Goal: Information Seeking & Learning: Learn about a topic

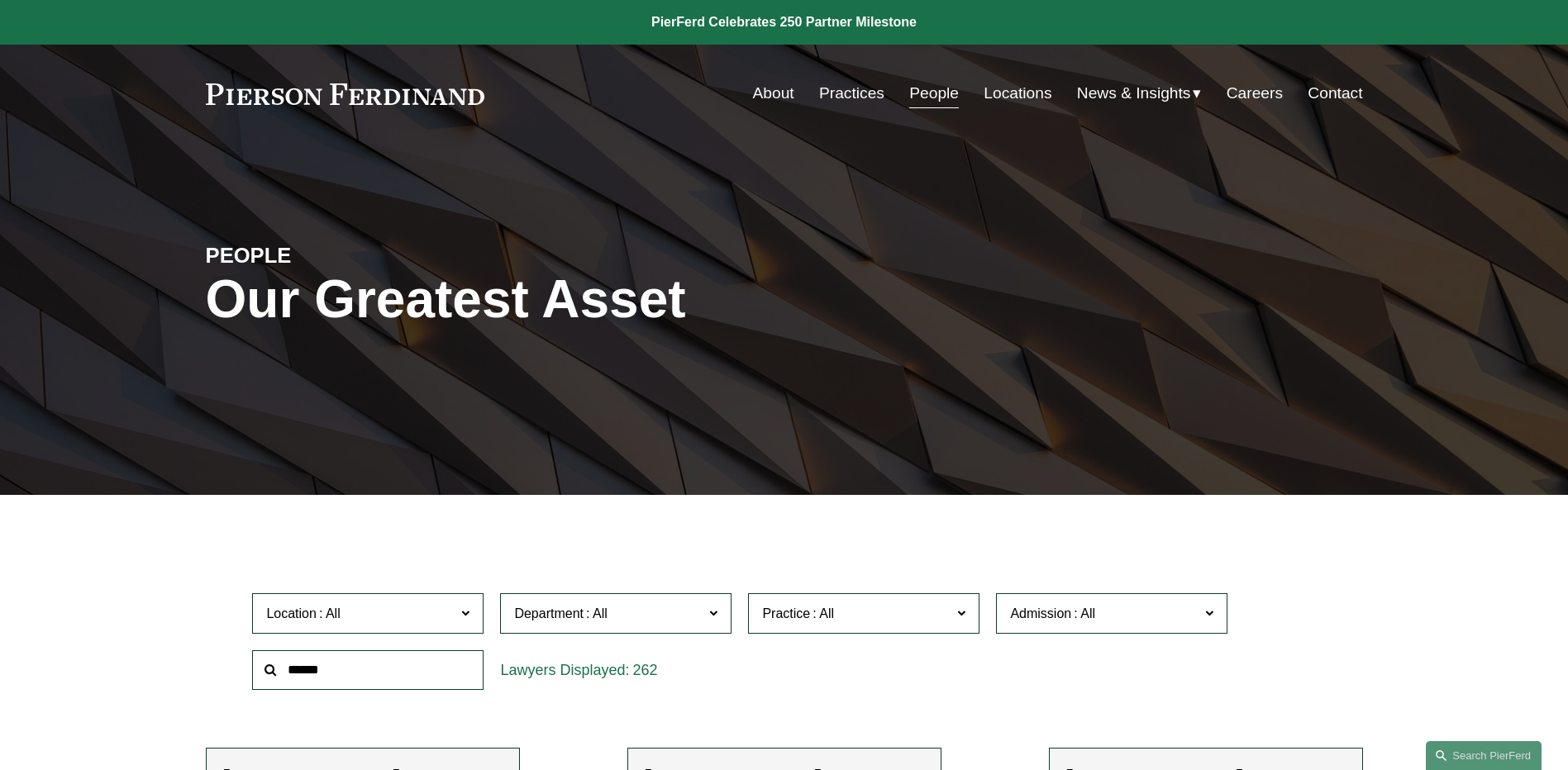
click at [0, 0] on span "News" at bounding box center [0, 0] width 0 height 0
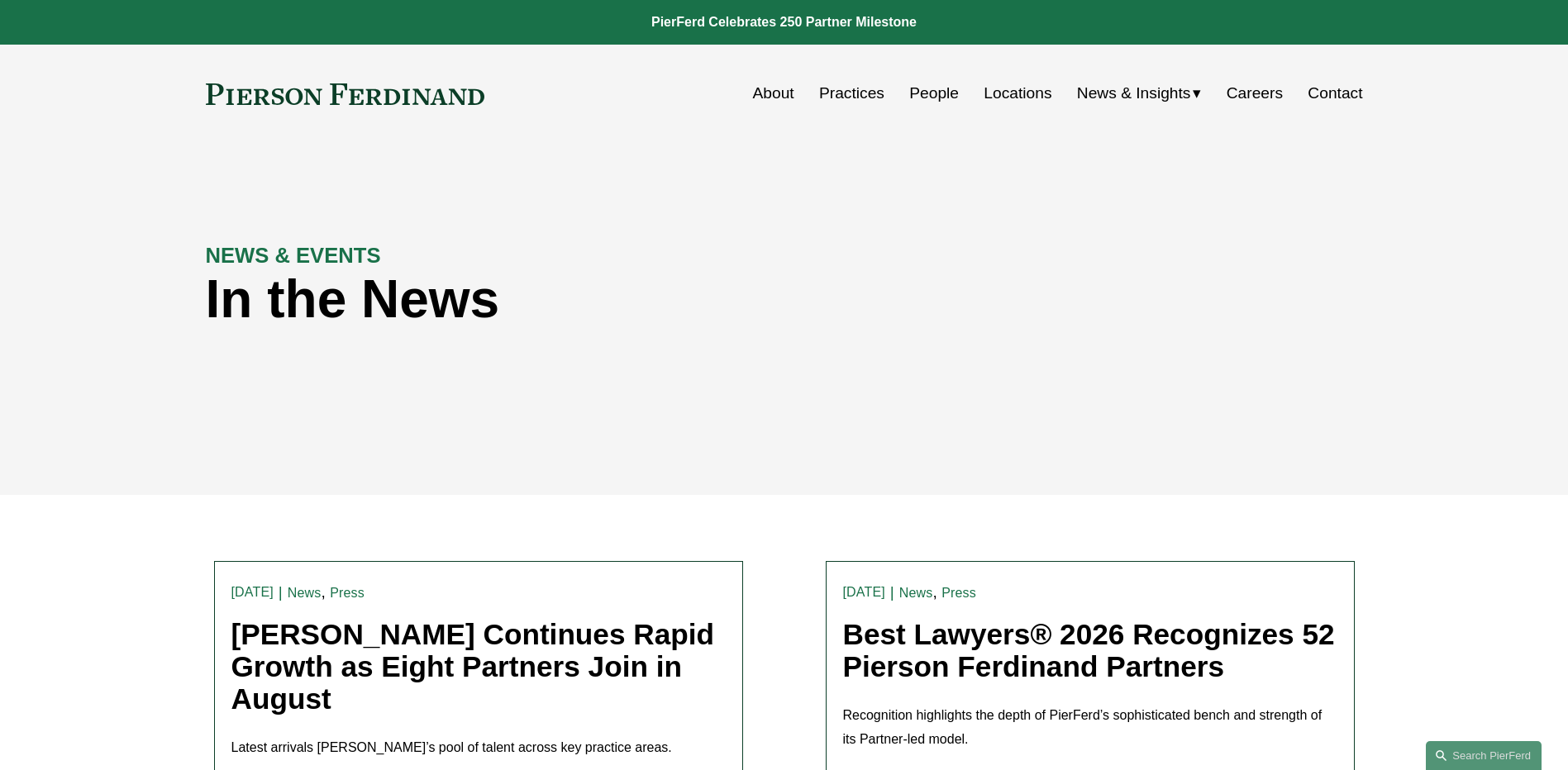
drag, startPoint x: 930, startPoint y: 93, endPoint x: 949, endPoint y: 117, distance: 30.6
click at [930, 92] on link "People" at bounding box center [934, 93] width 50 height 32
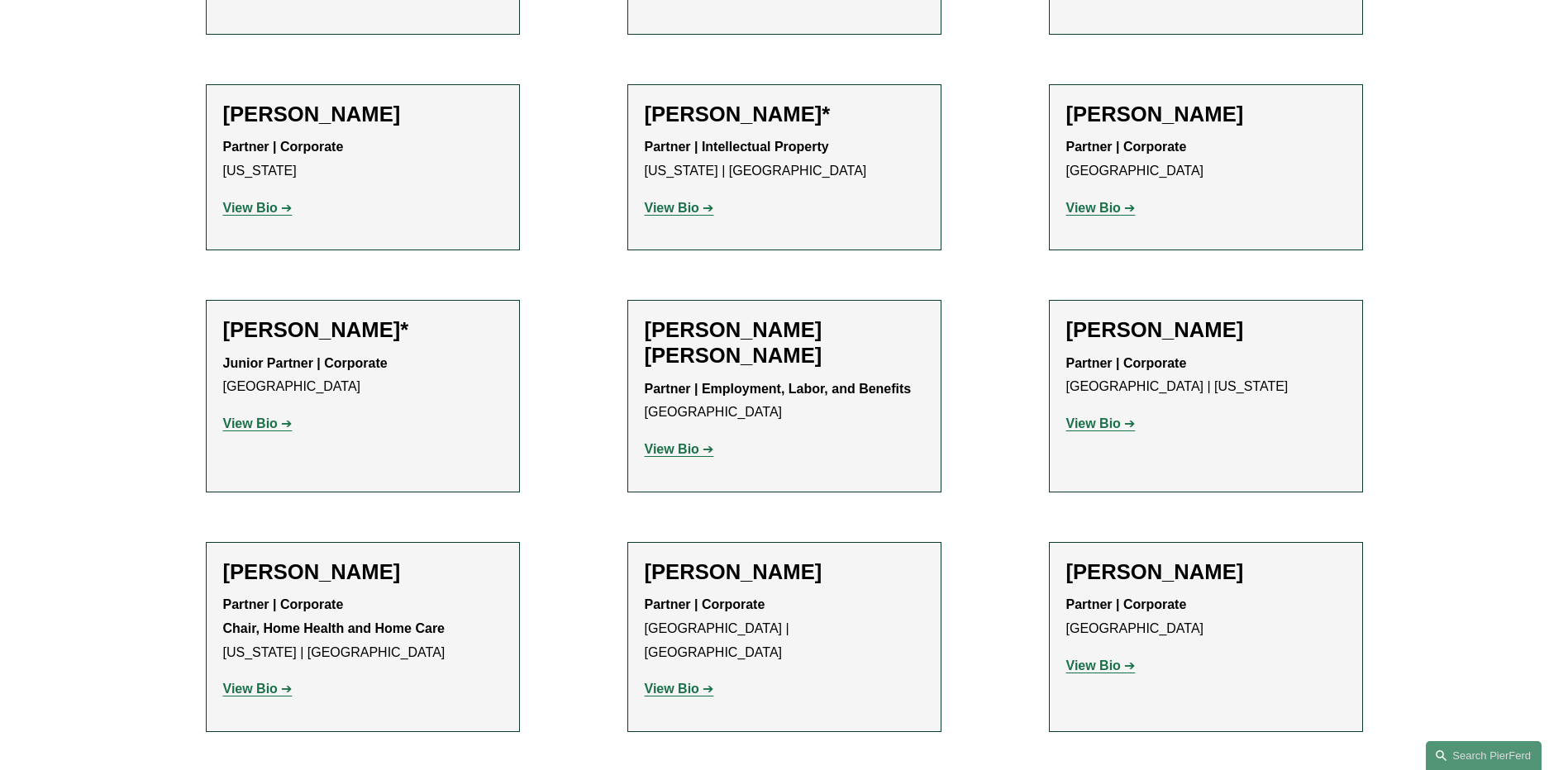
scroll to position [909, 0]
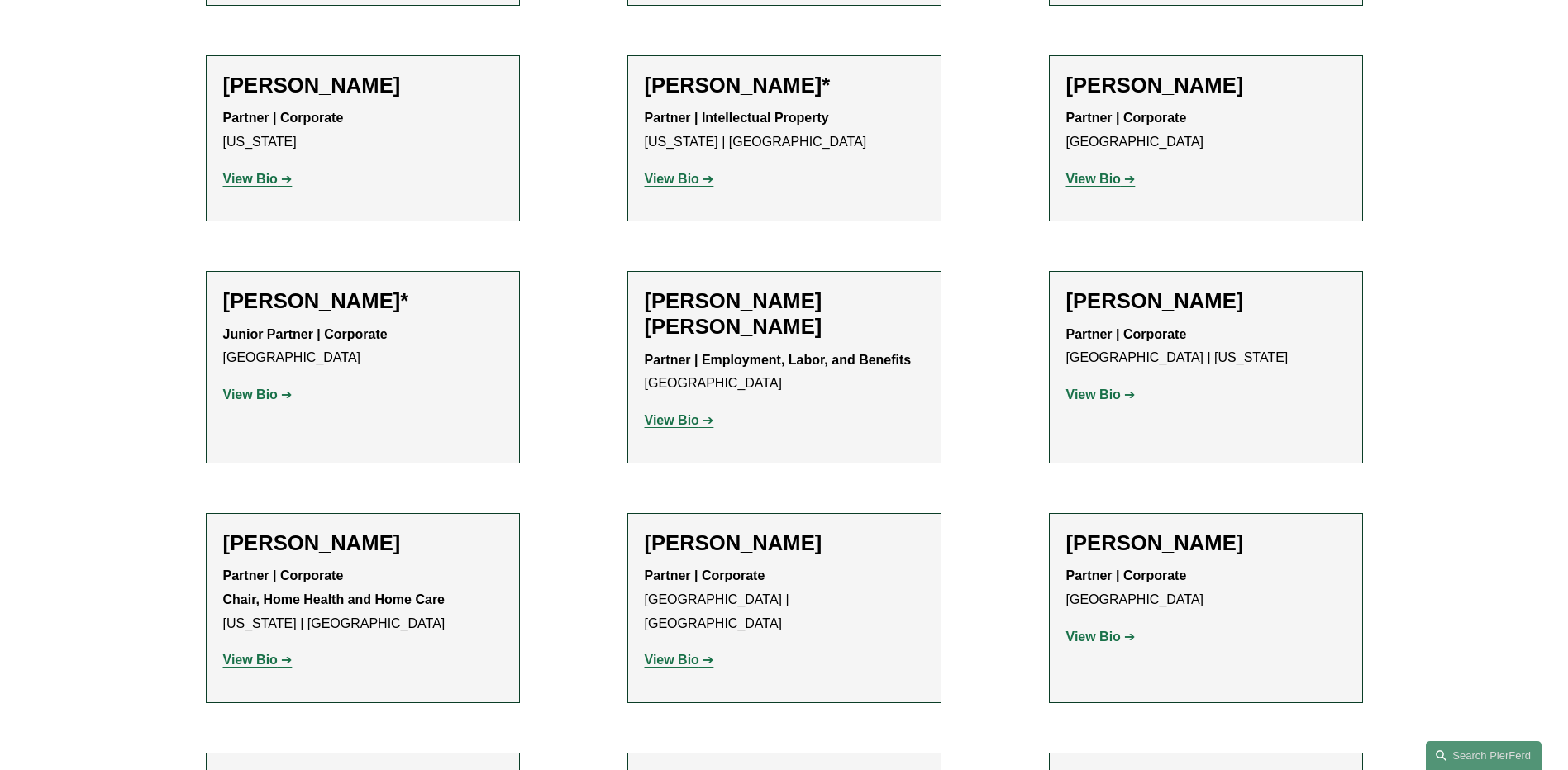
click at [697, 653] on strong "View Bio" at bounding box center [672, 660] width 54 height 14
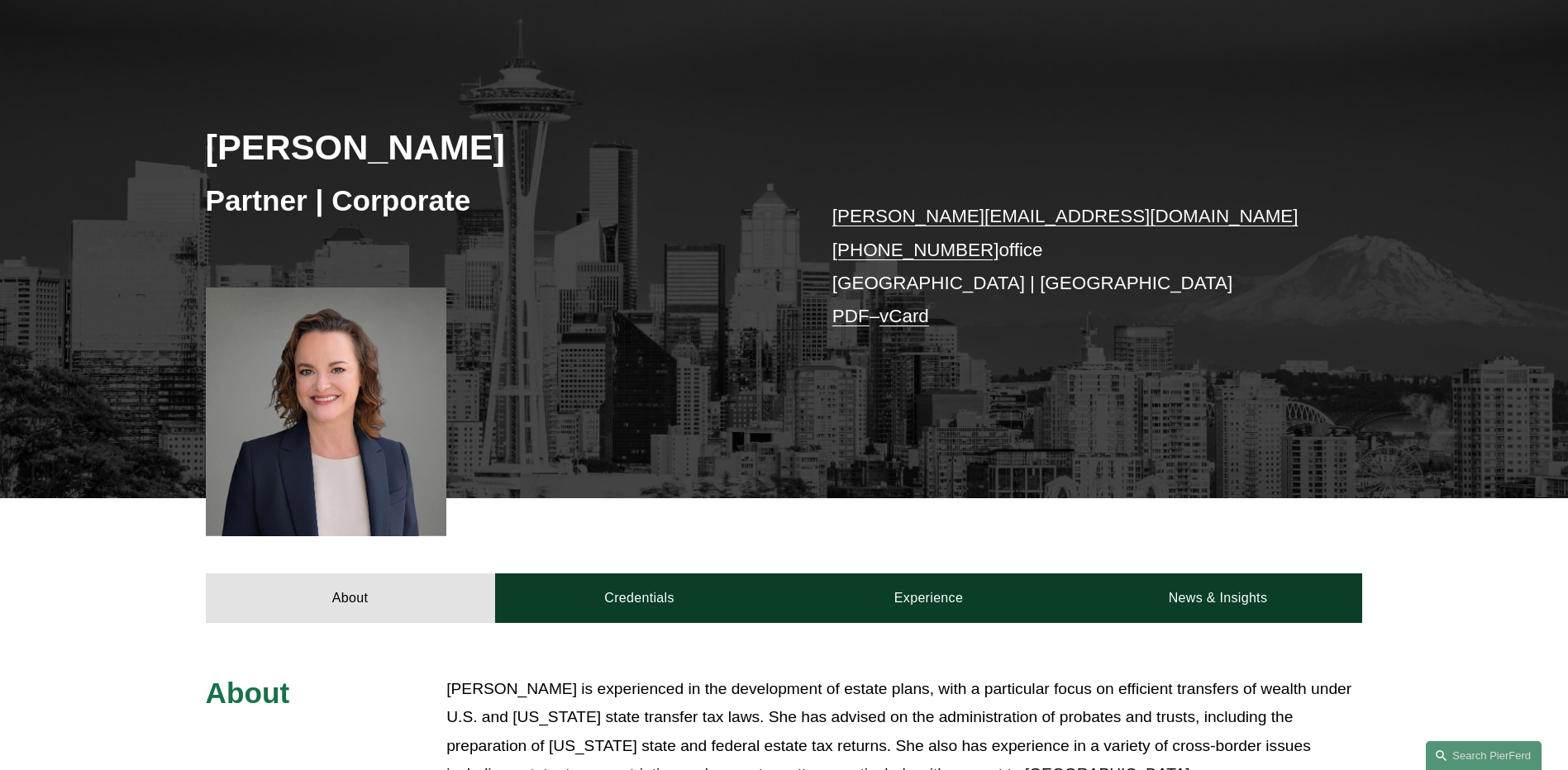
scroll to position [165, 0]
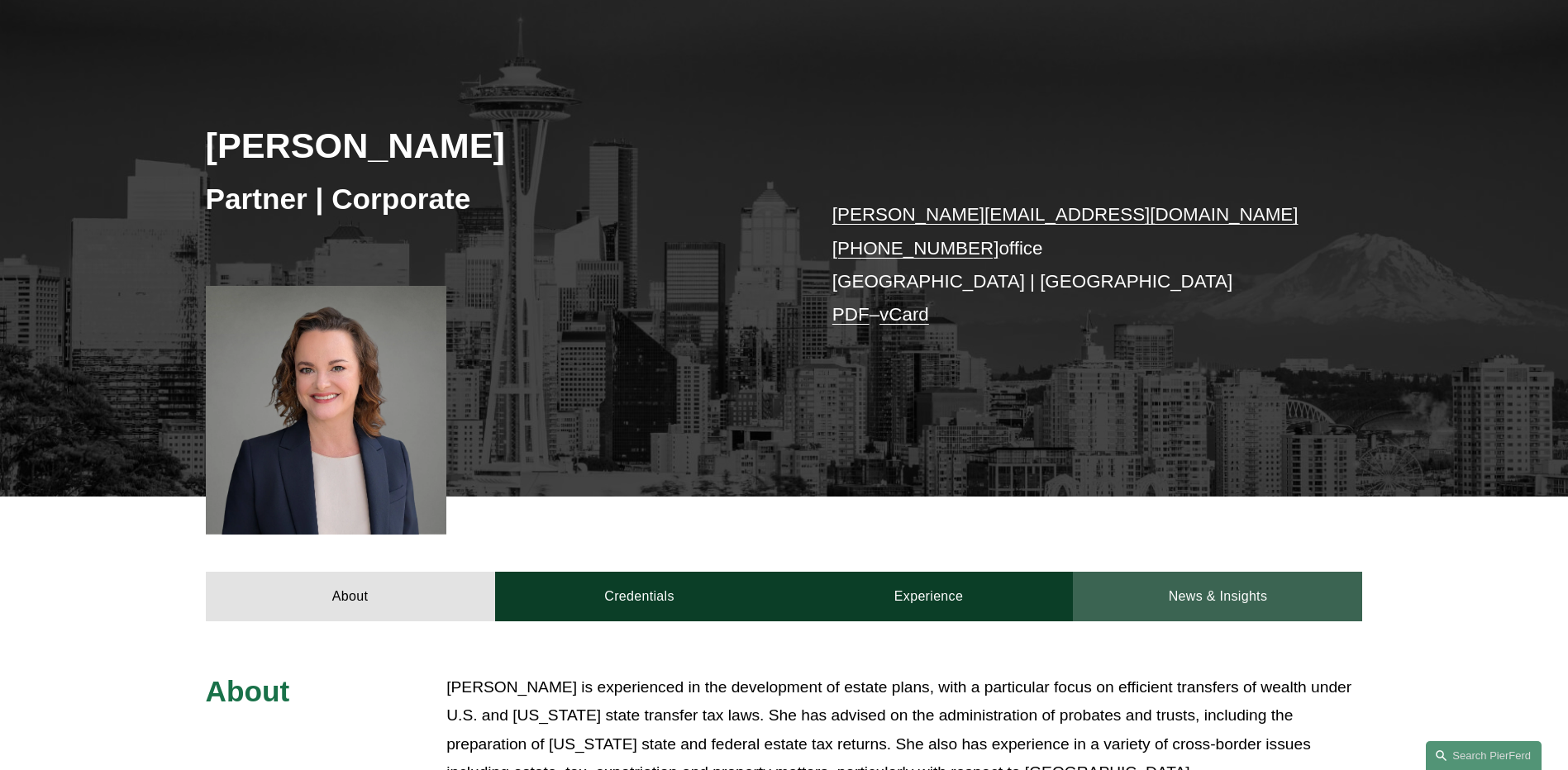
click at [1251, 608] on link "News & Insights" at bounding box center [1217, 596] width 289 height 50
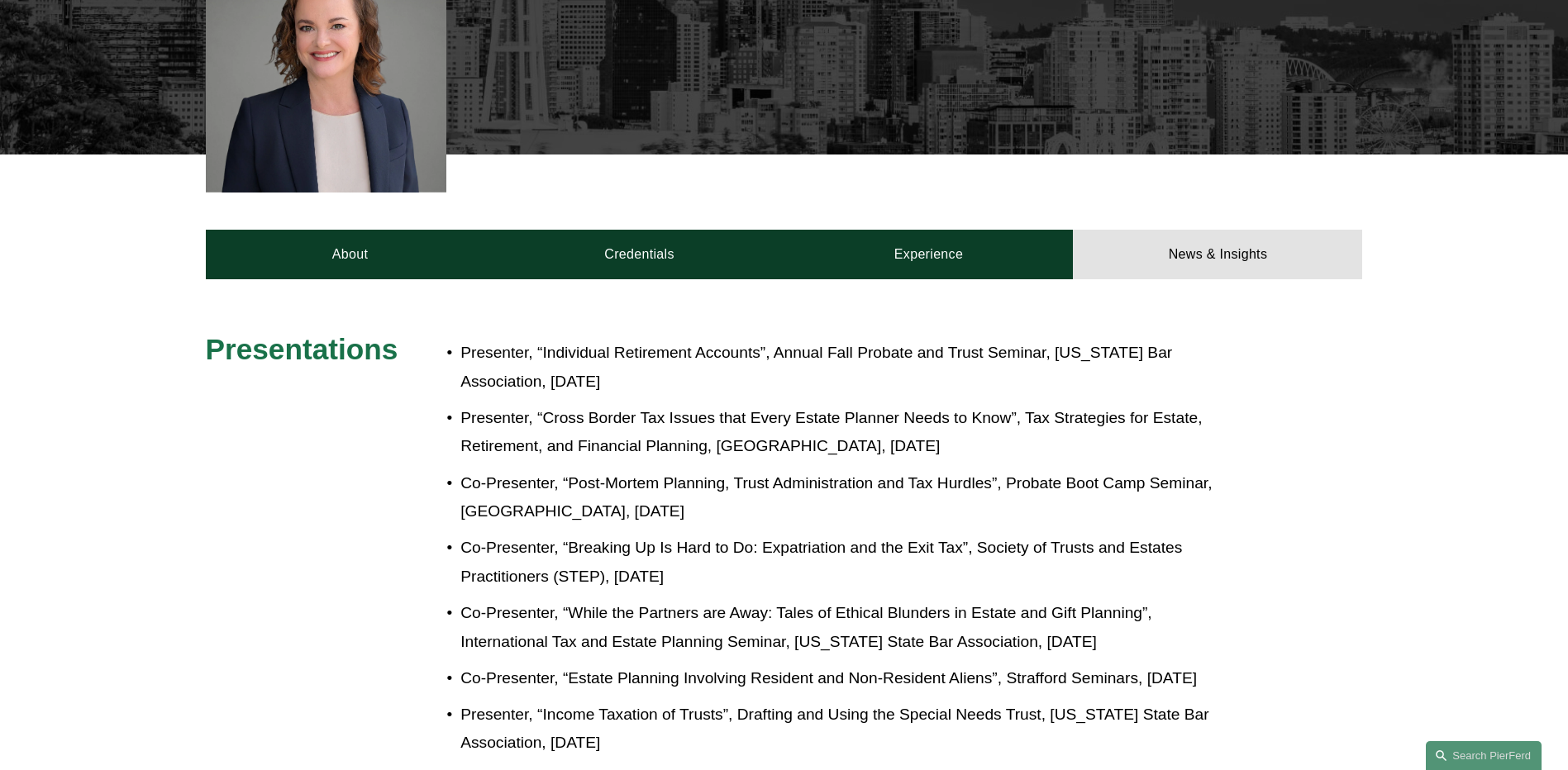
scroll to position [82, 0]
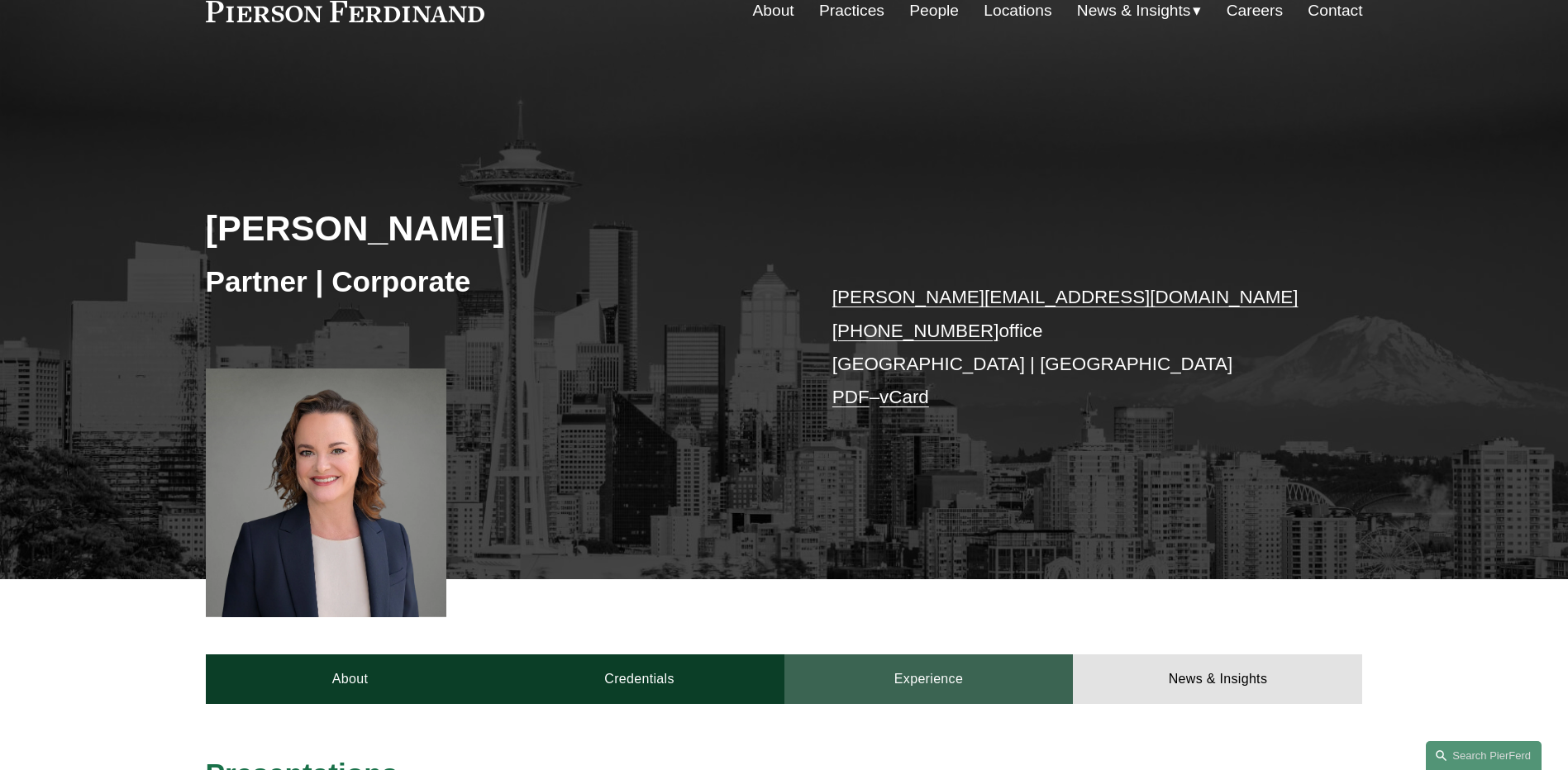
click at [917, 686] on link "Experience" at bounding box center [928, 678] width 289 height 50
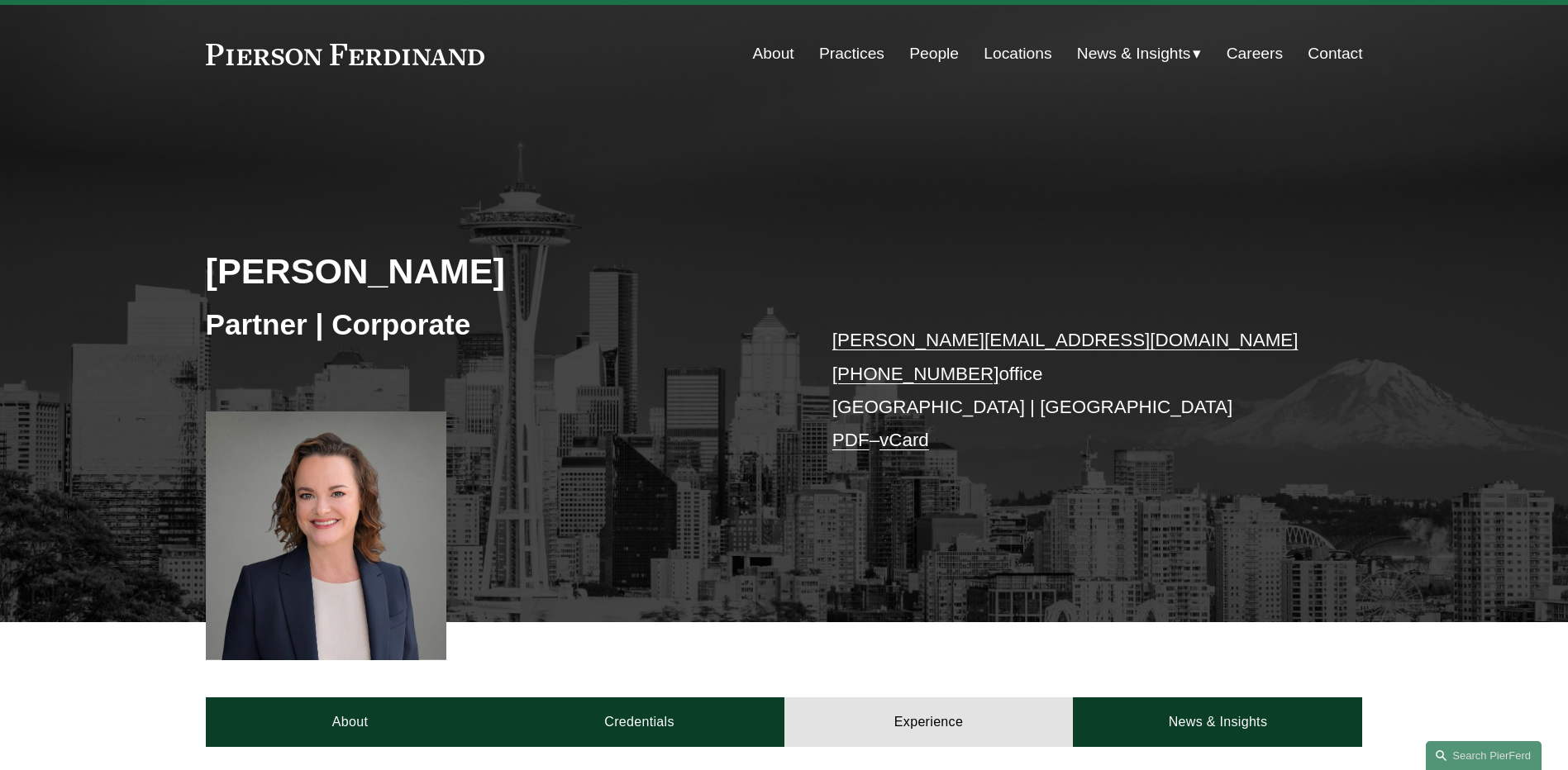
scroll to position [0, 0]
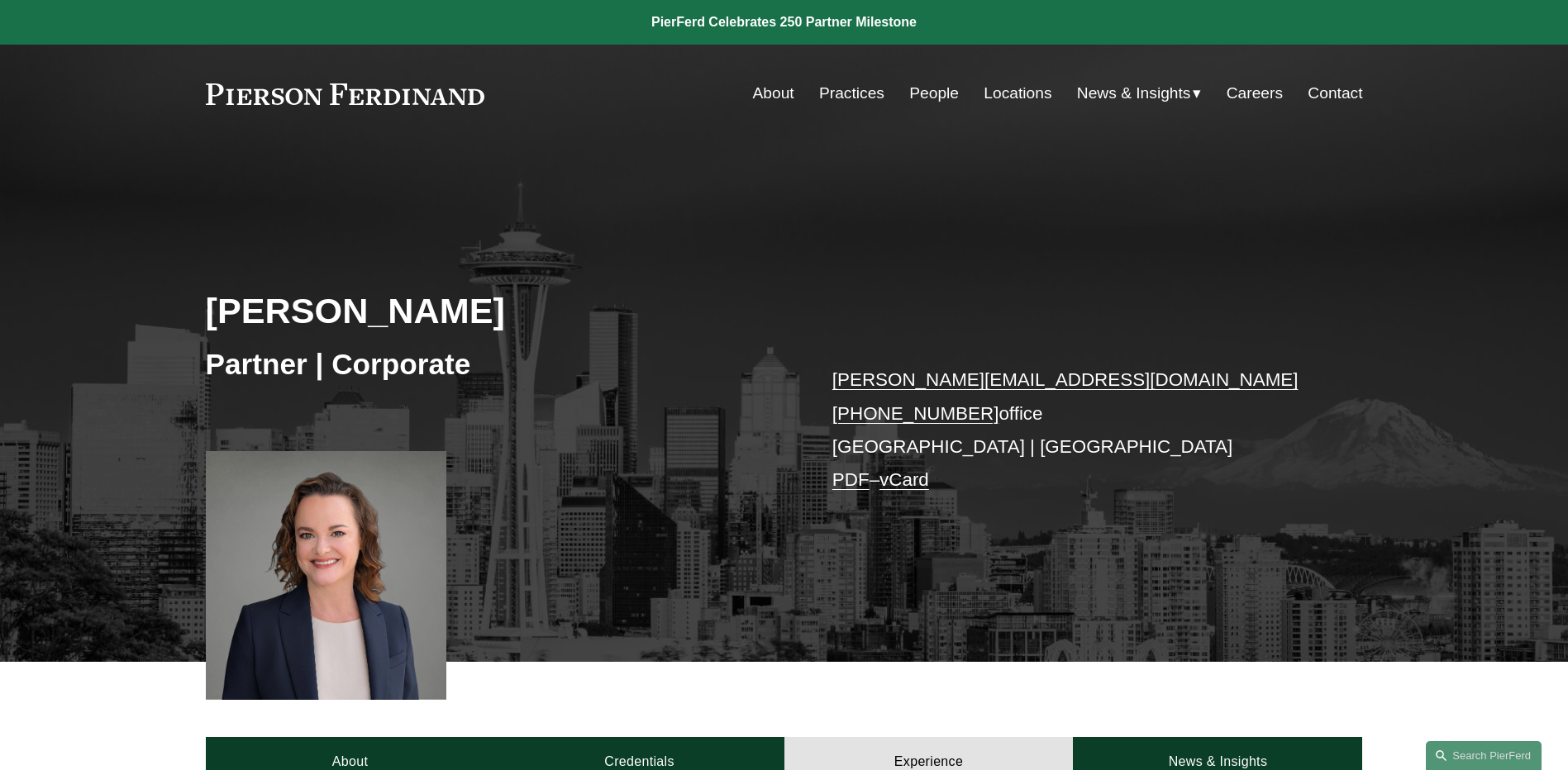
click at [1015, 89] on link "Locations" at bounding box center [1017, 93] width 68 height 32
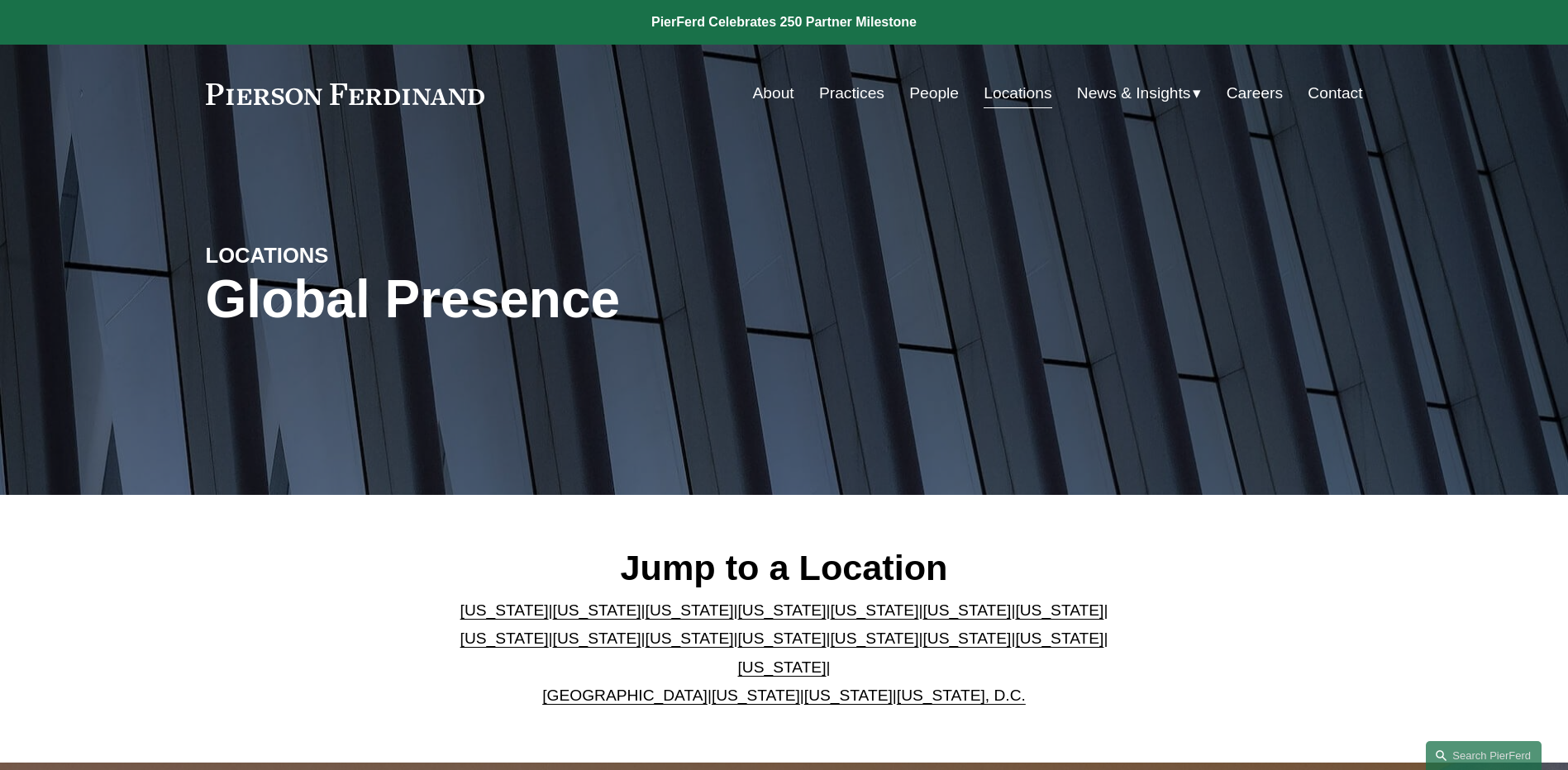
click at [735, 687] on link "Virginia" at bounding box center [755, 695] width 89 height 18
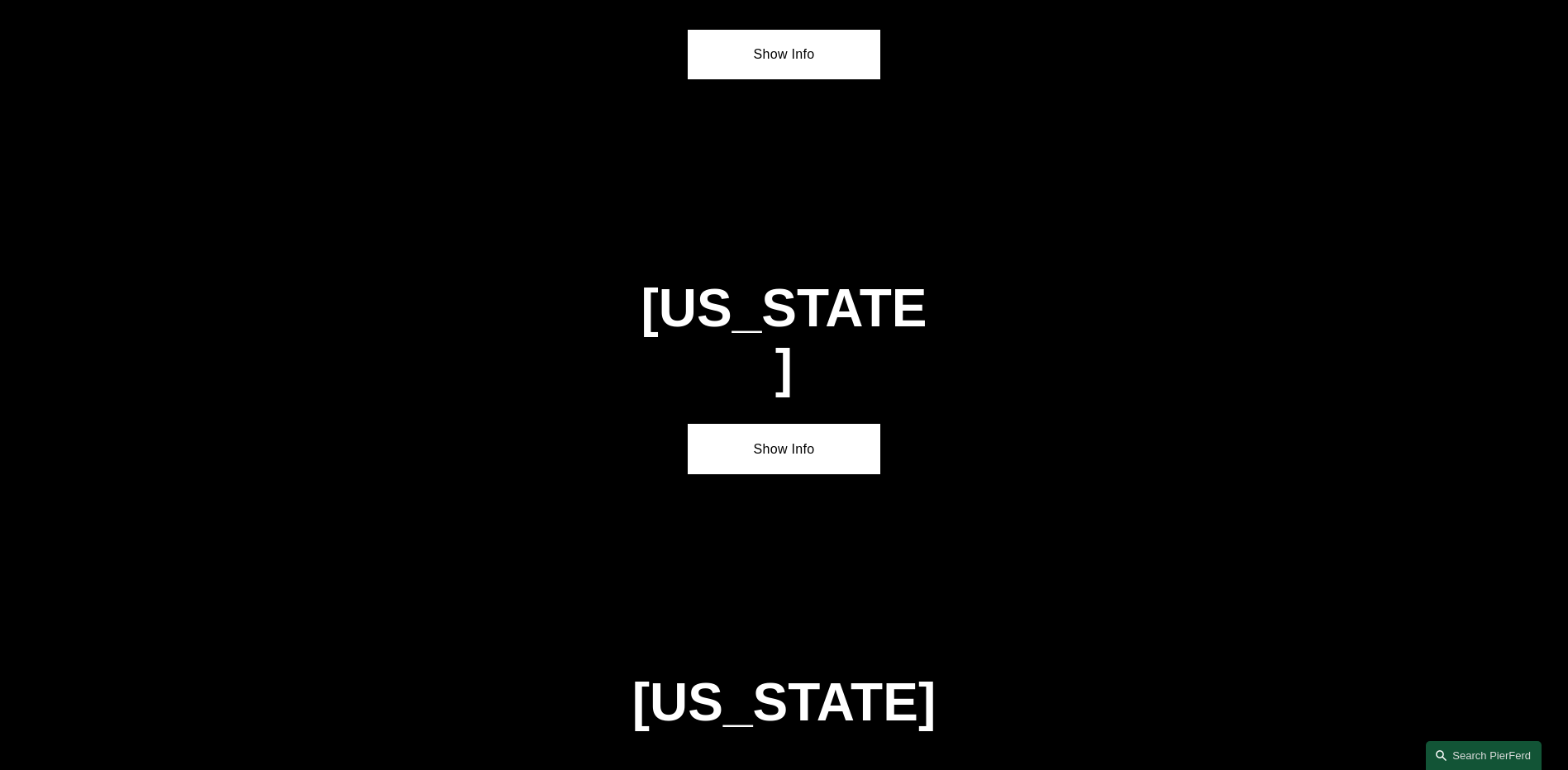
scroll to position [6319, 0]
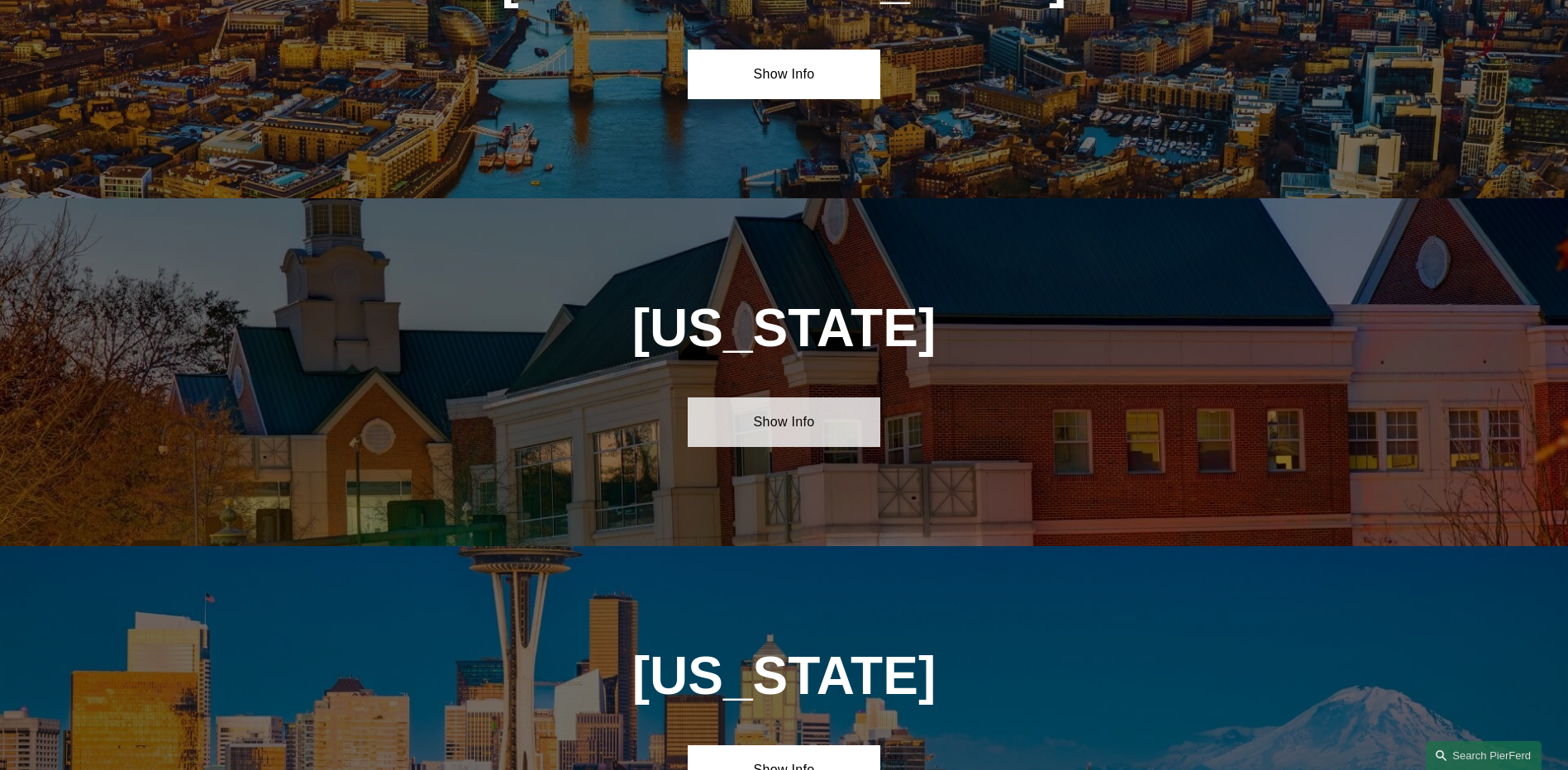
click at [762, 397] on link "Show Info" at bounding box center [784, 421] width 193 height 50
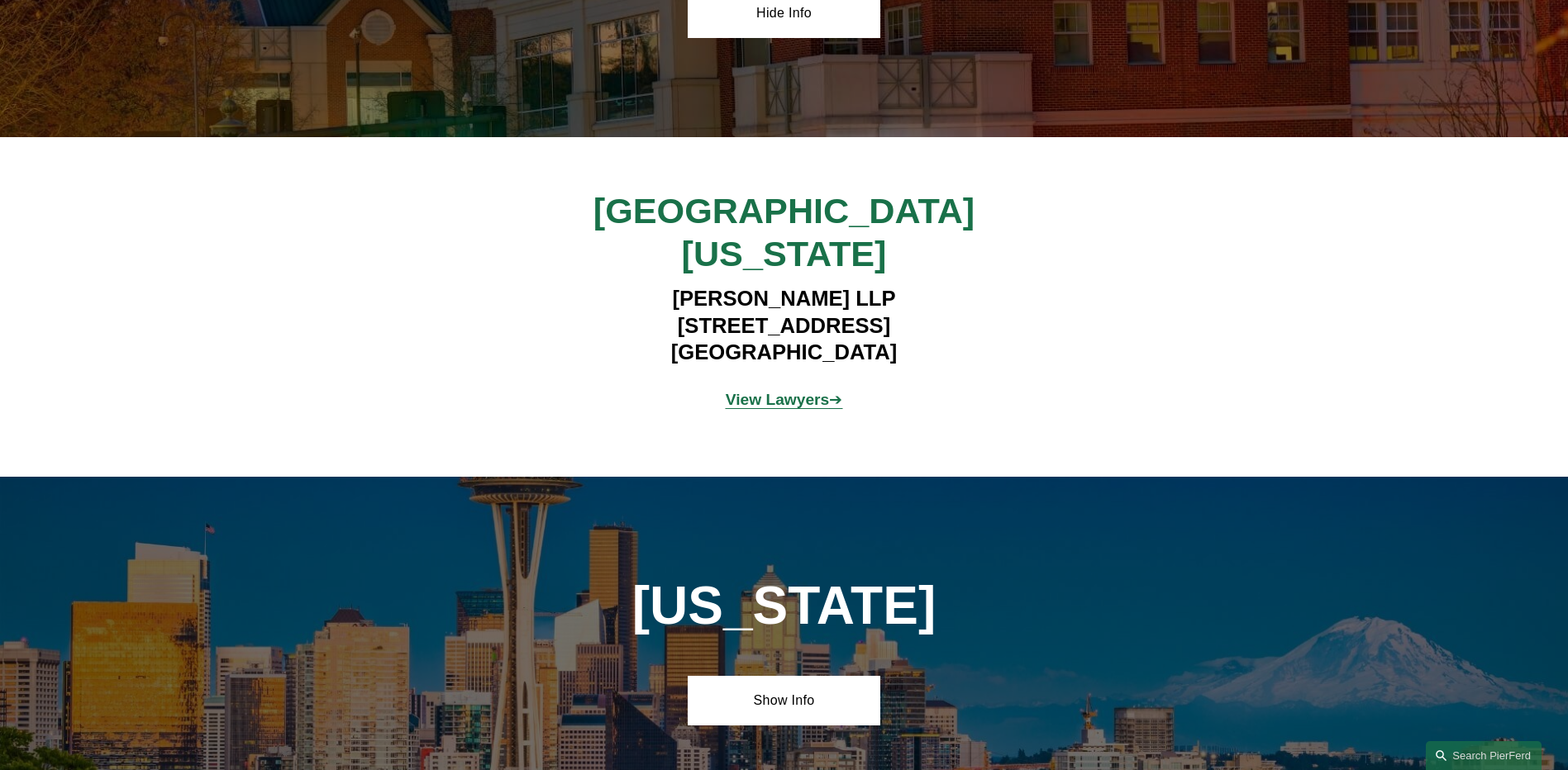
scroll to position [6732, 0]
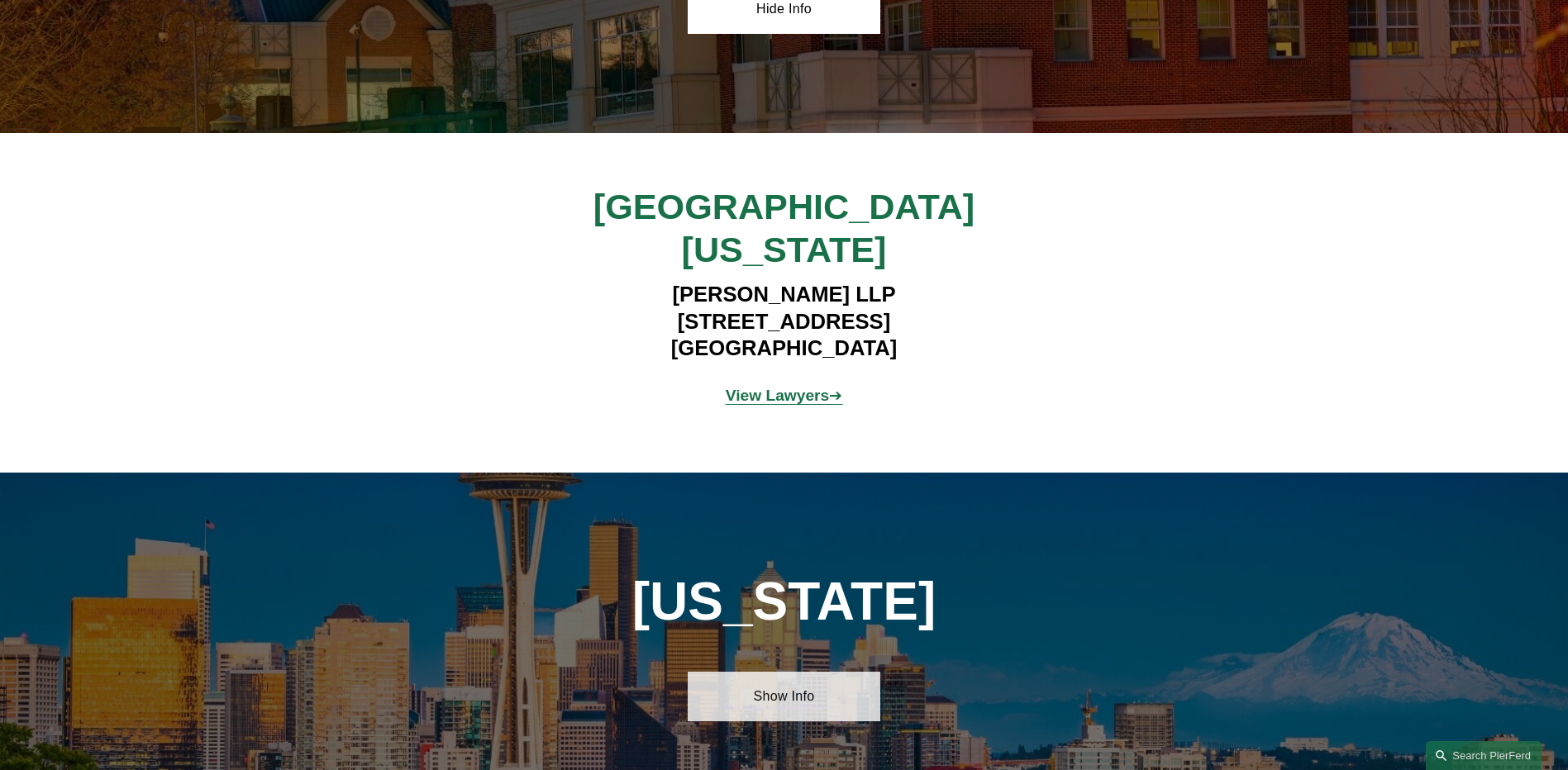
click at [832, 672] on link "Show Info" at bounding box center [784, 696] width 193 height 50
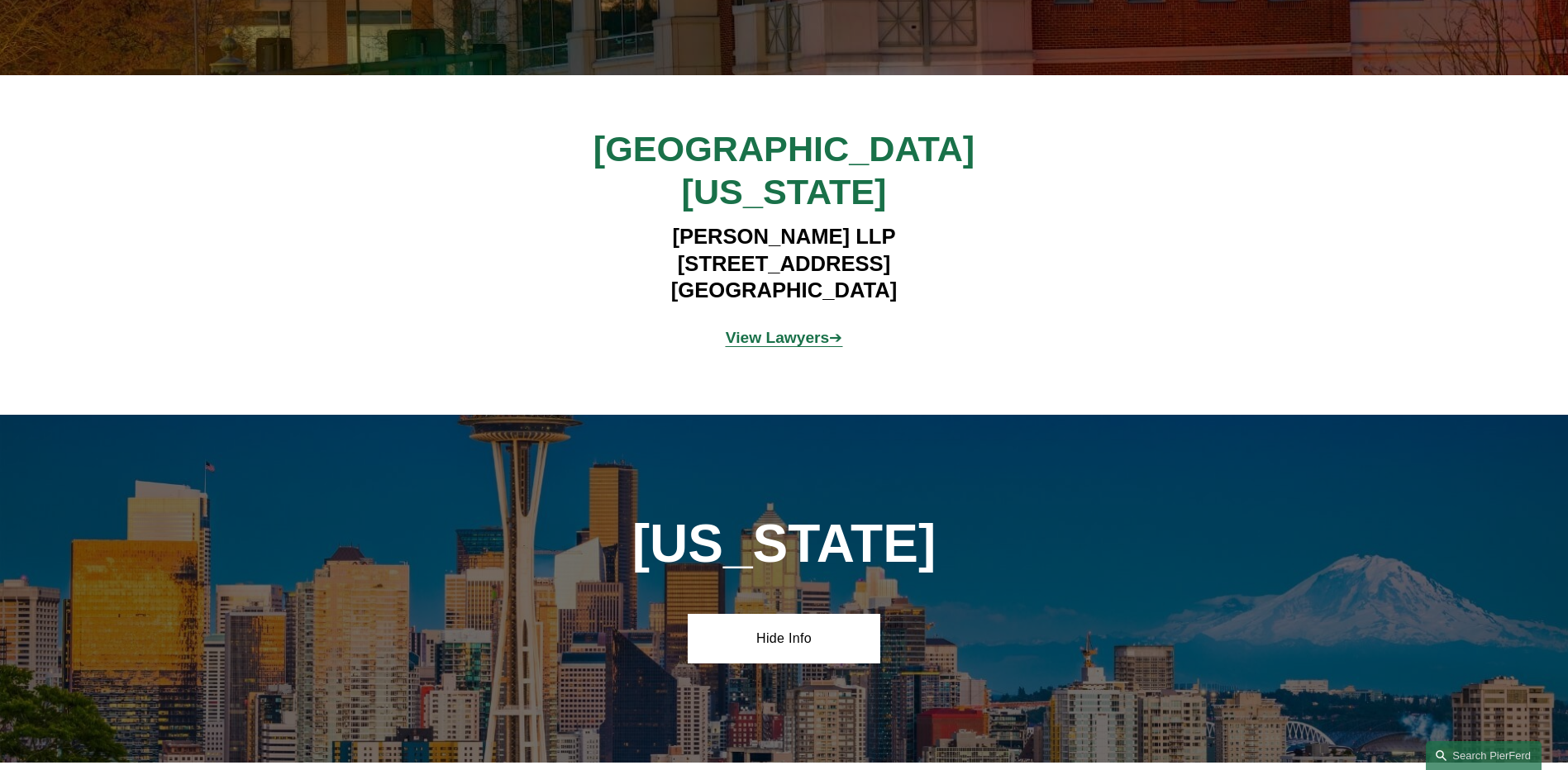
scroll to position [6815, 0]
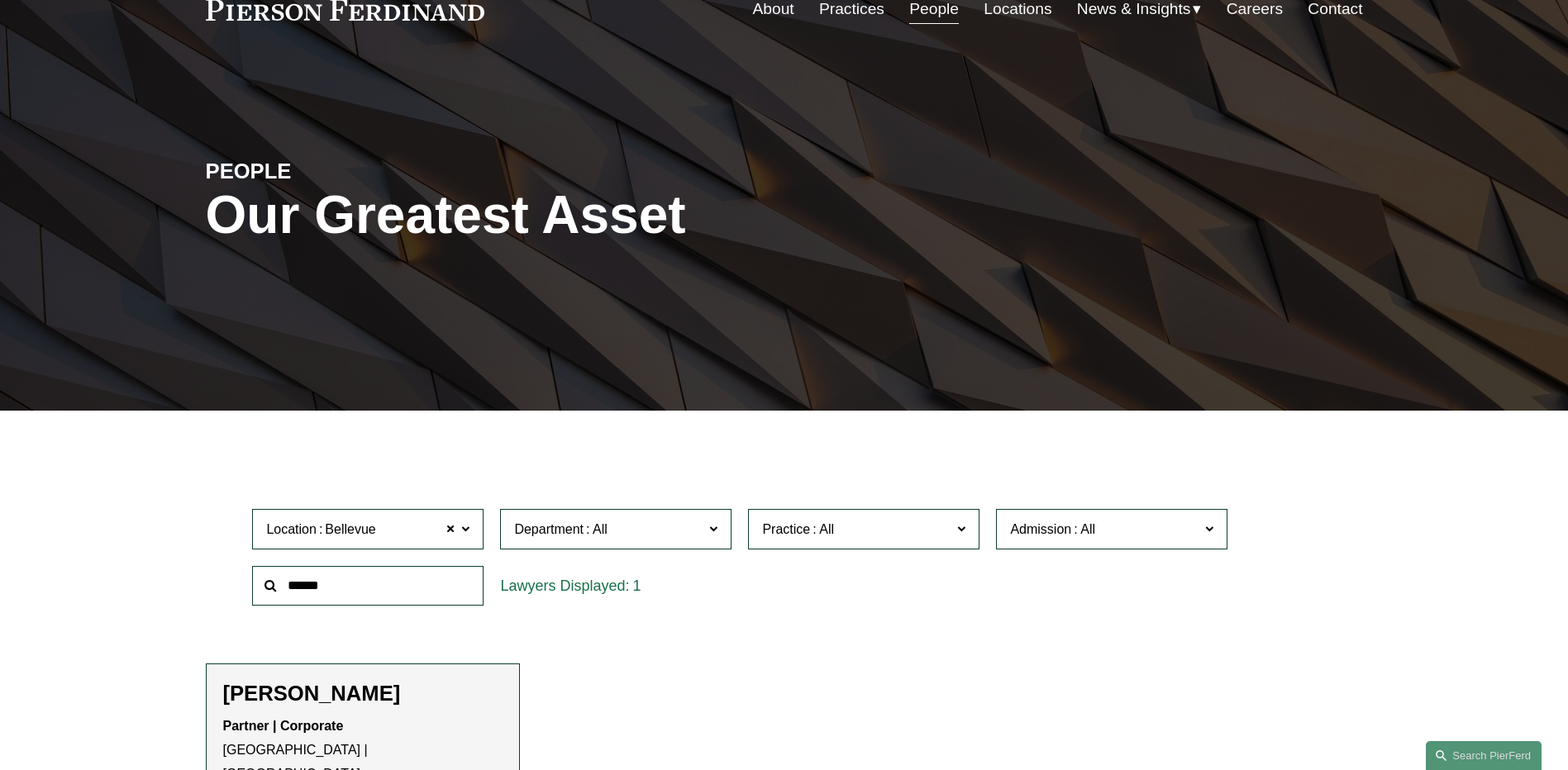
scroll to position [82, 0]
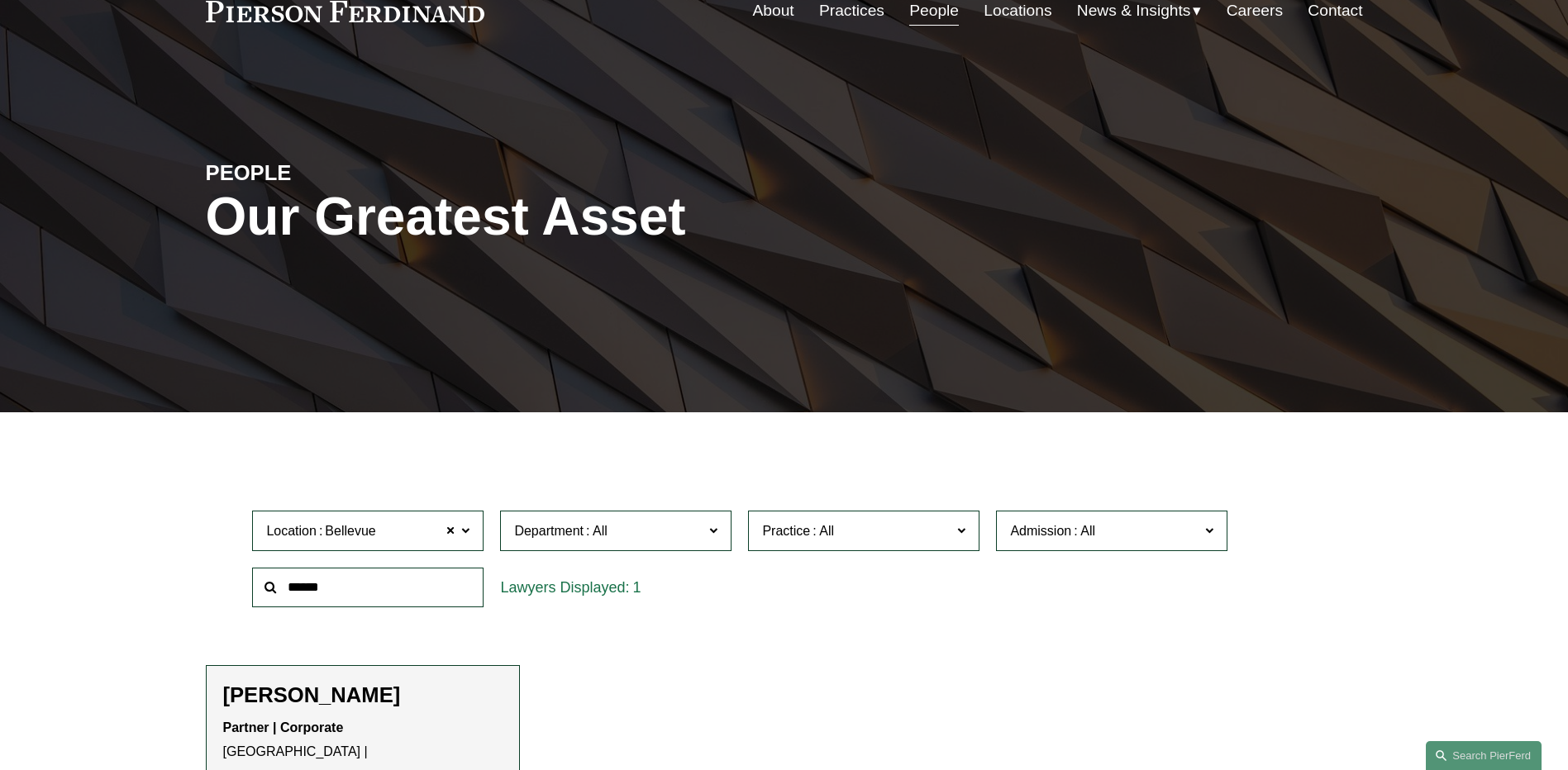
click at [934, 6] on link "People" at bounding box center [934, 11] width 50 height 32
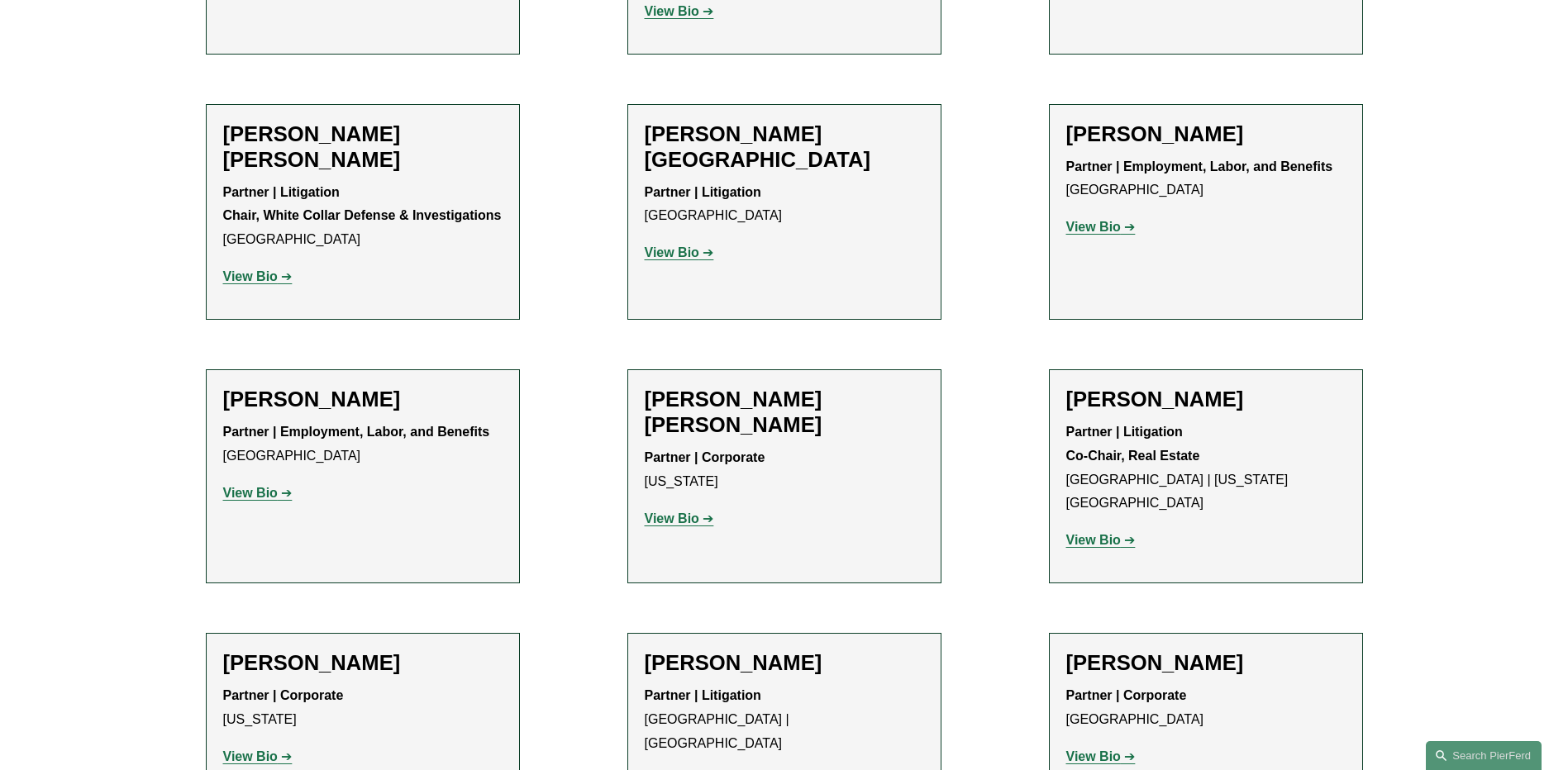
scroll to position [9832, 0]
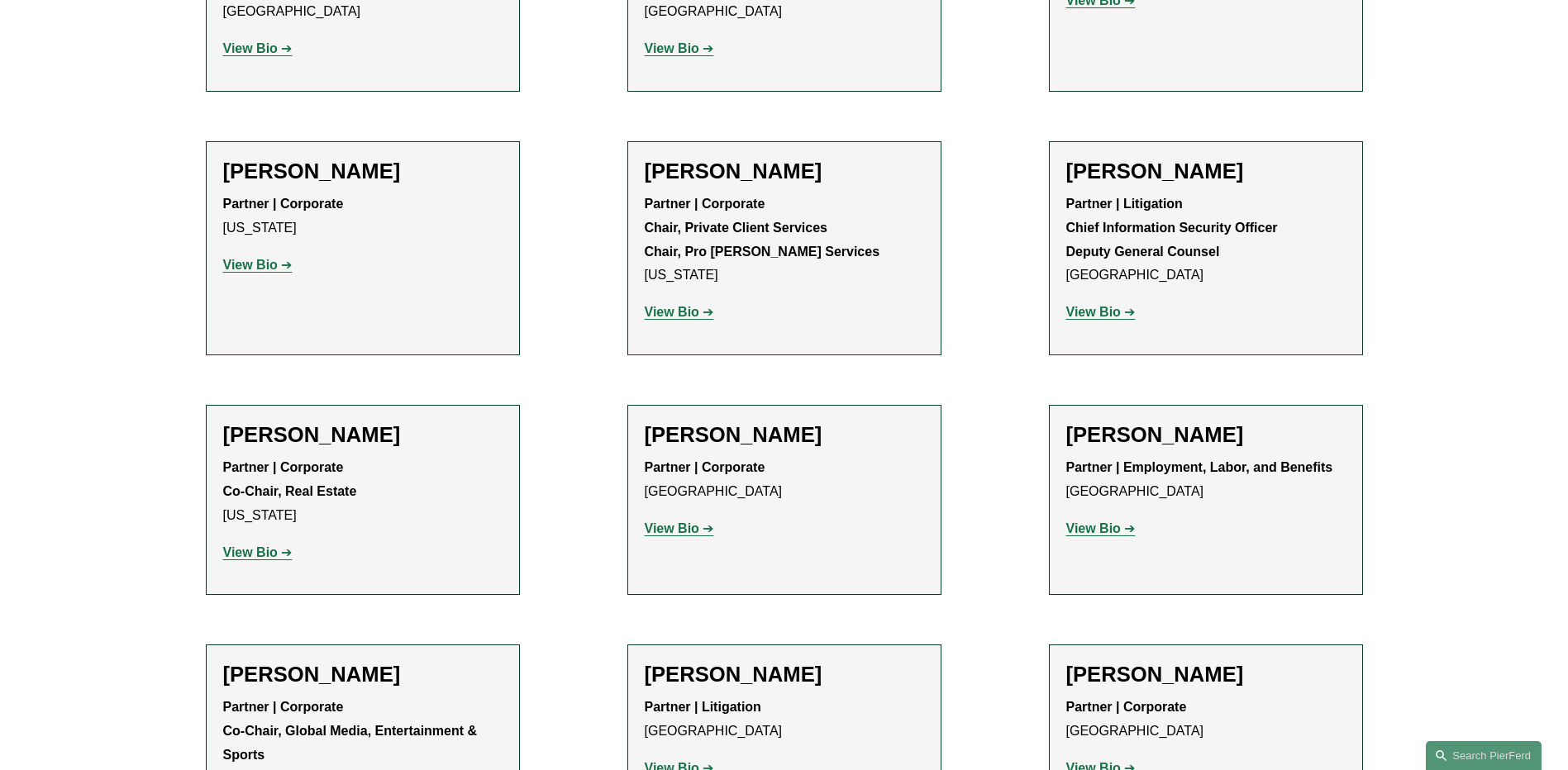
scroll to position [18508, 0]
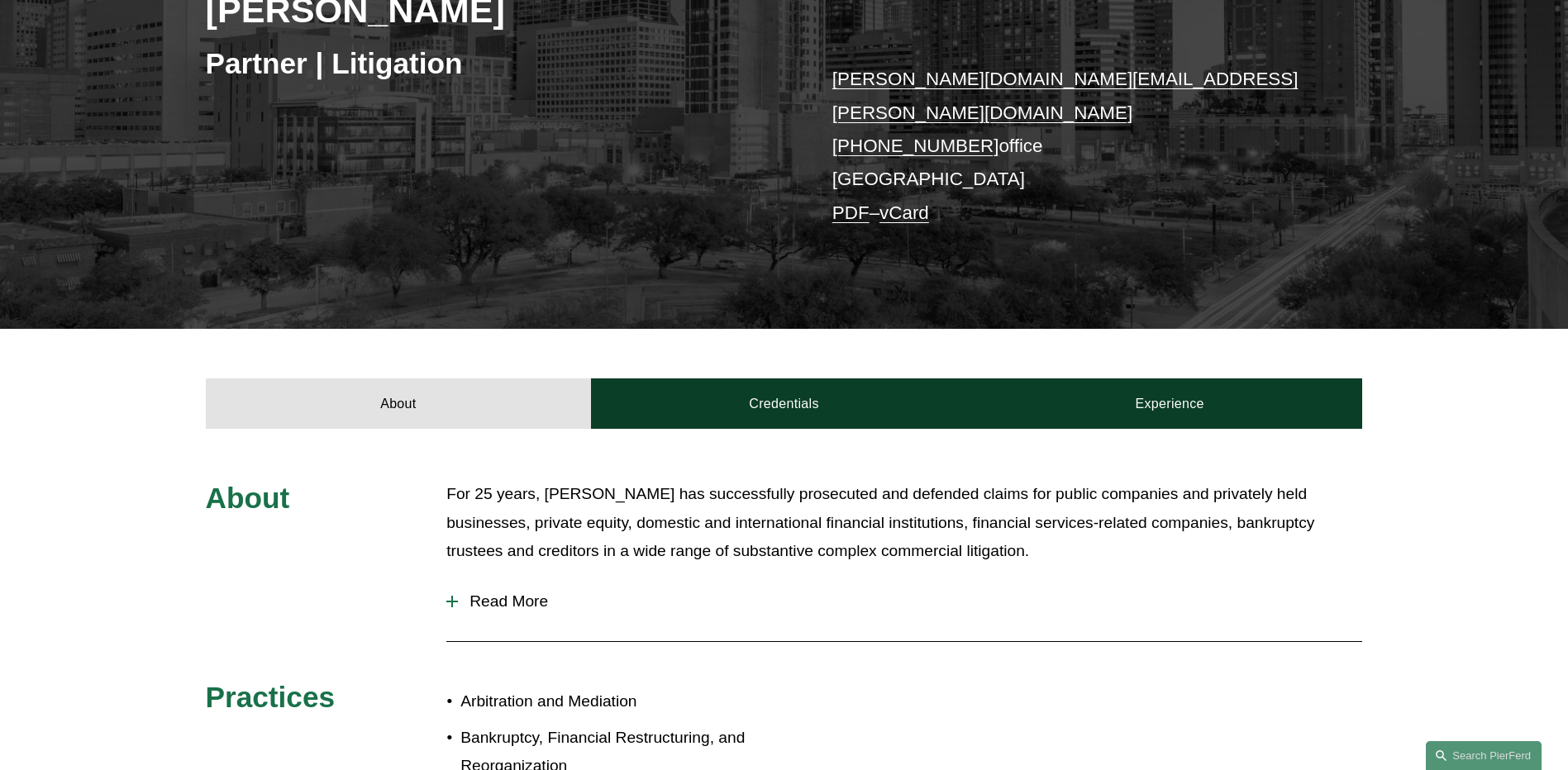
scroll to position [331, 0]
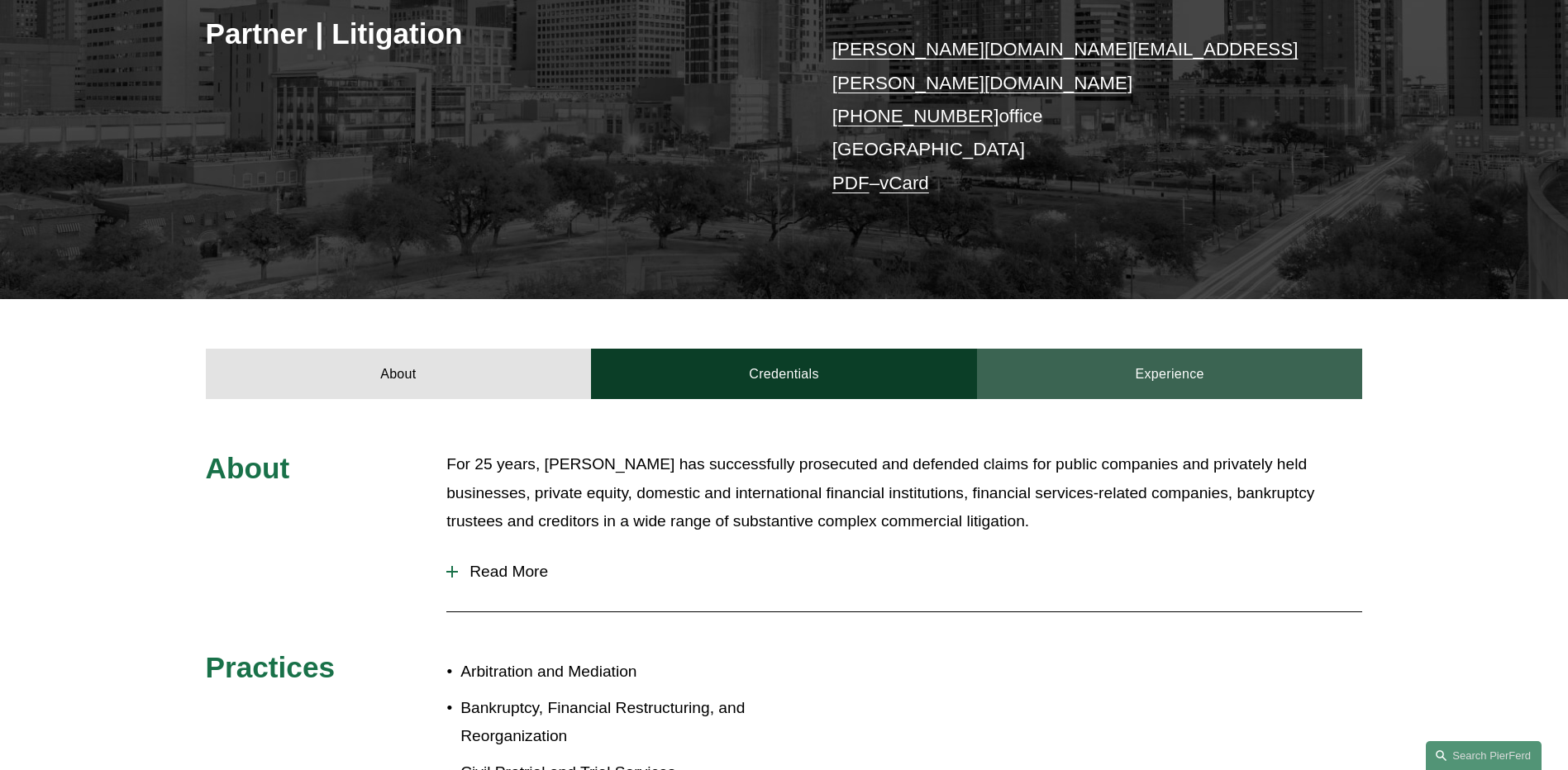
click at [1254, 357] on link "Experience" at bounding box center [1170, 373] width 386 height 50
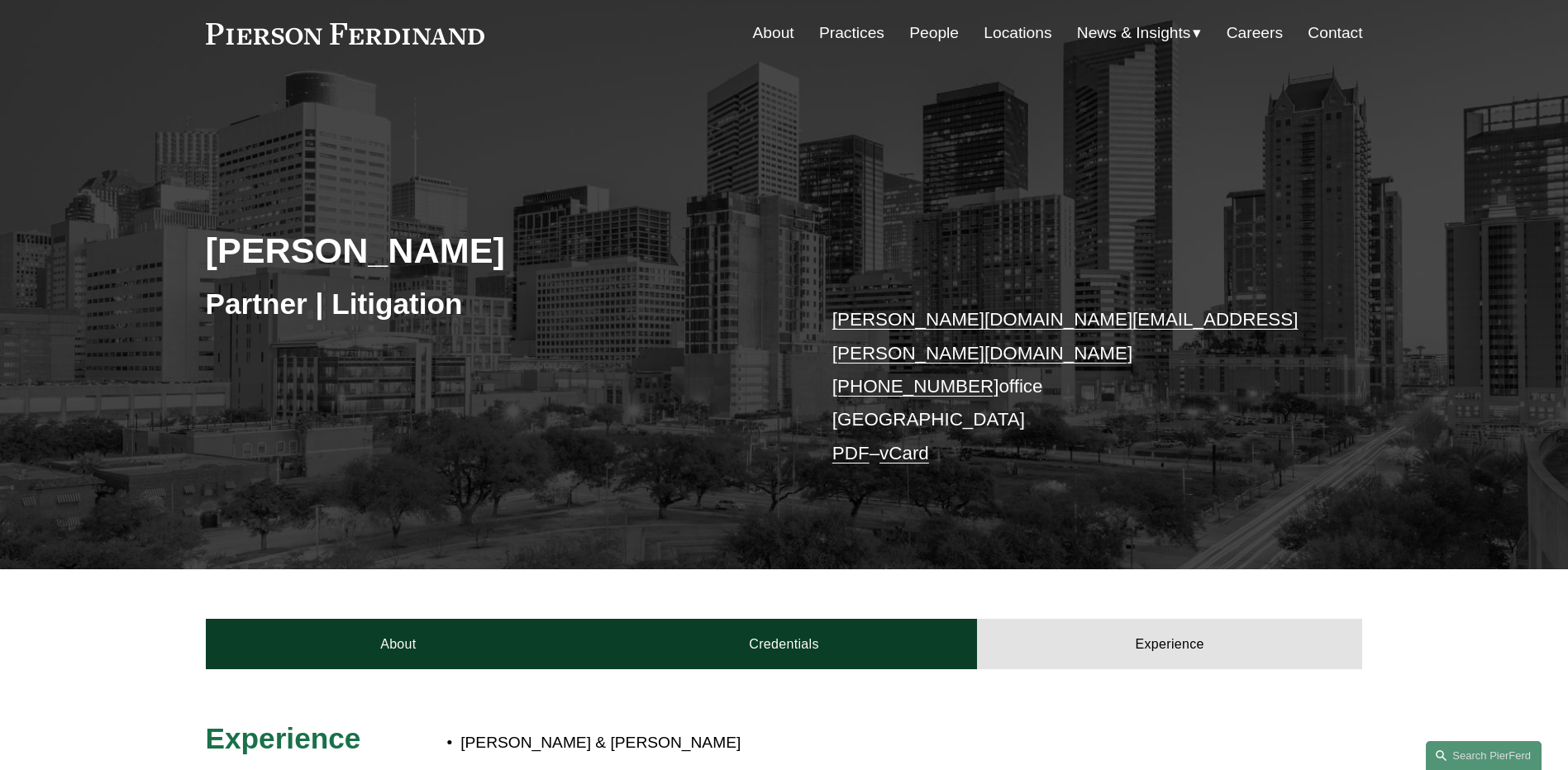
scroll to position [0, 0]
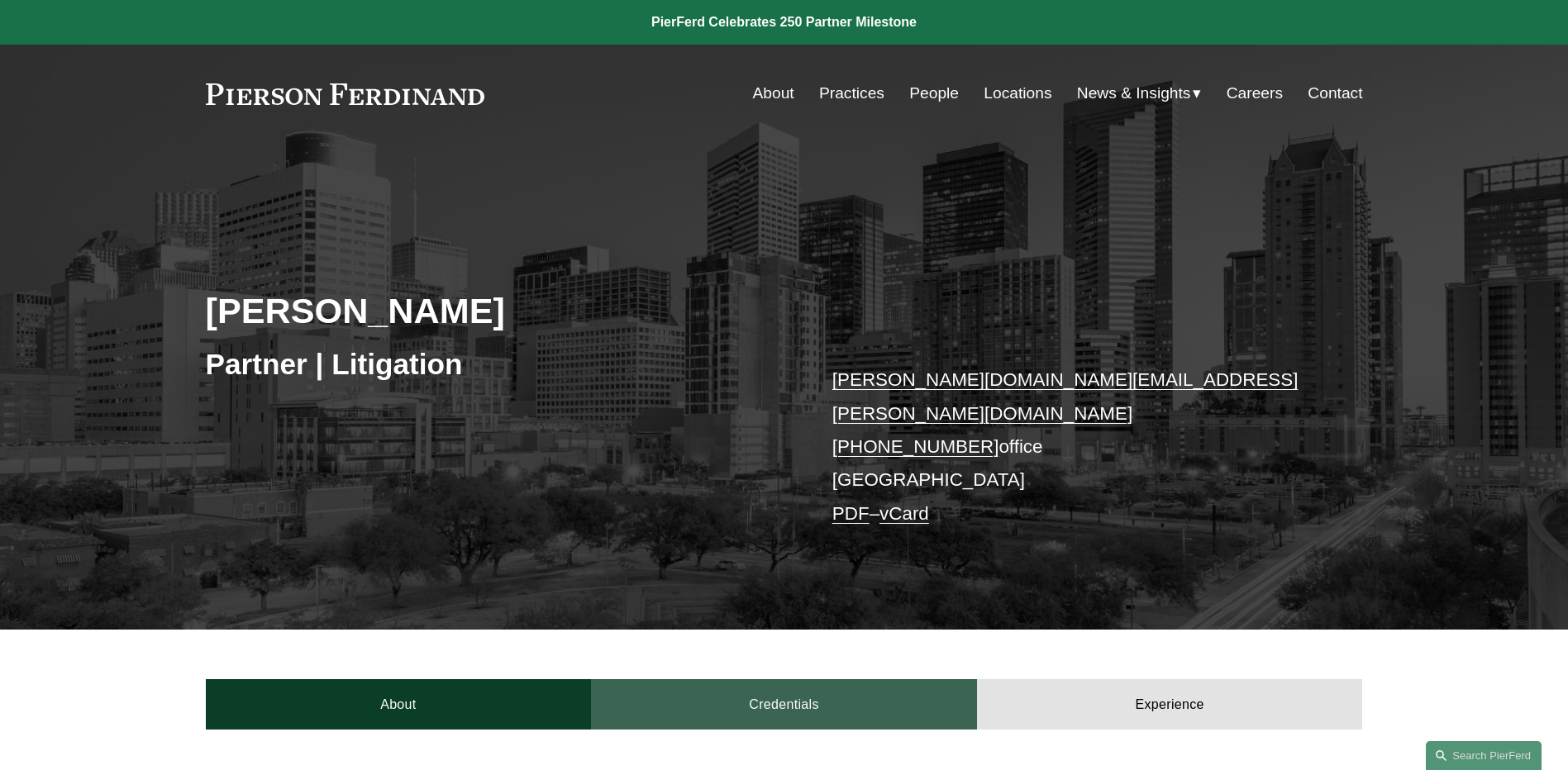
click at [748, 679] on link "Credentials" at bounding box center [784, 704] width 386 height 50
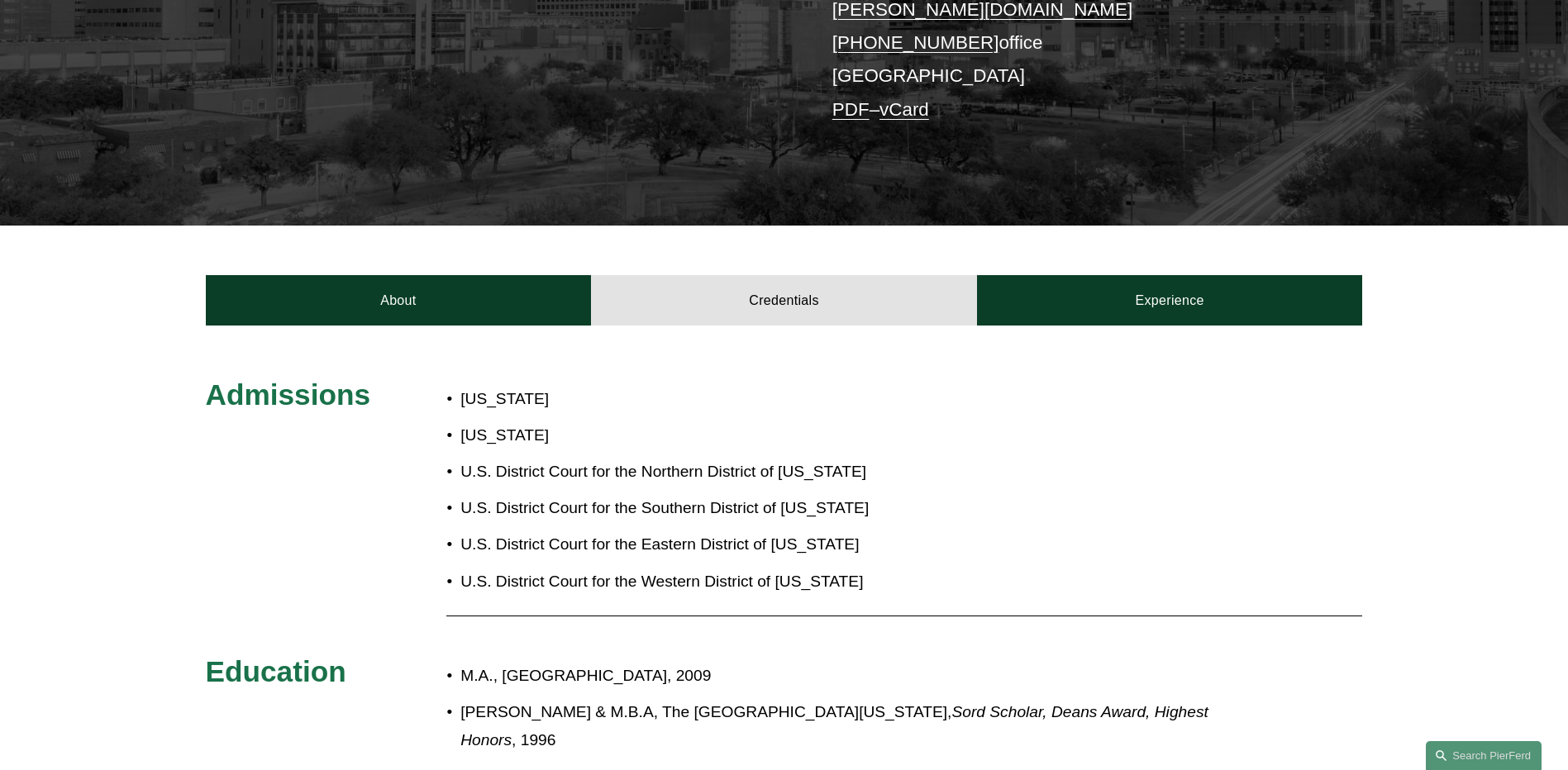
scroll to position [248, 0]
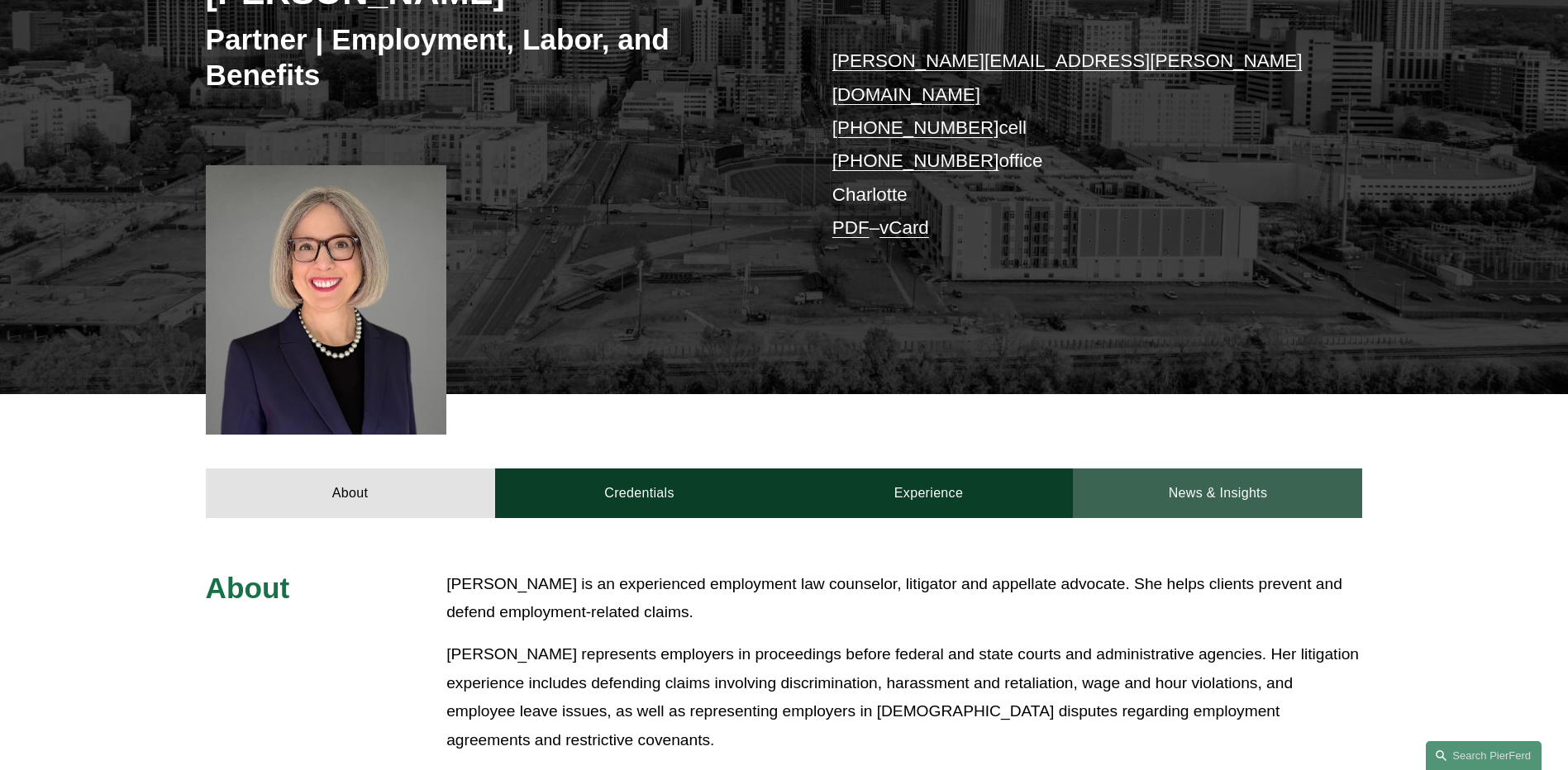
scroll to position [331, 0]
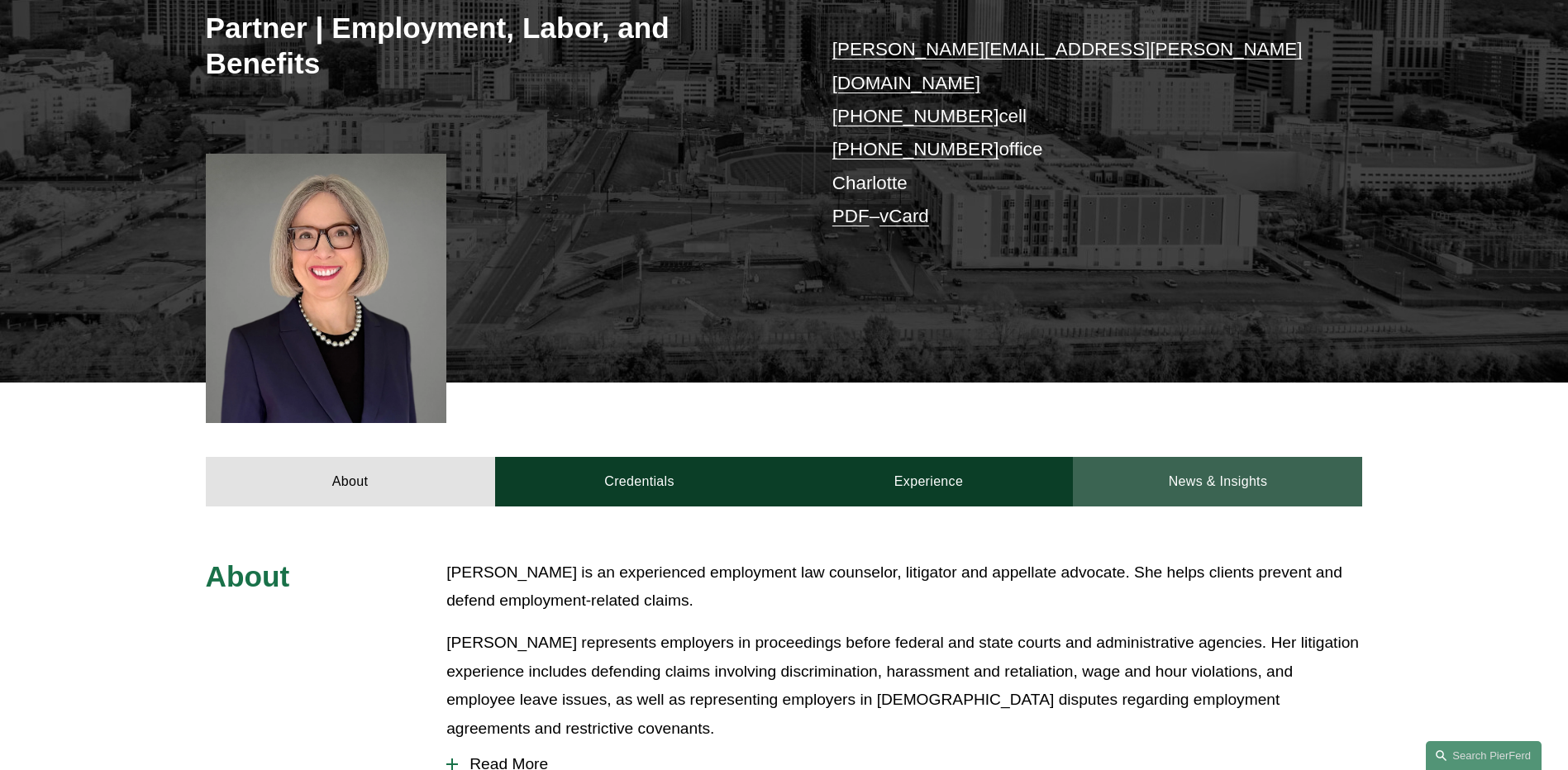
click at [1296, 461] on link "News & Insights" at bounding box center [1217, 481] width 289 height 50
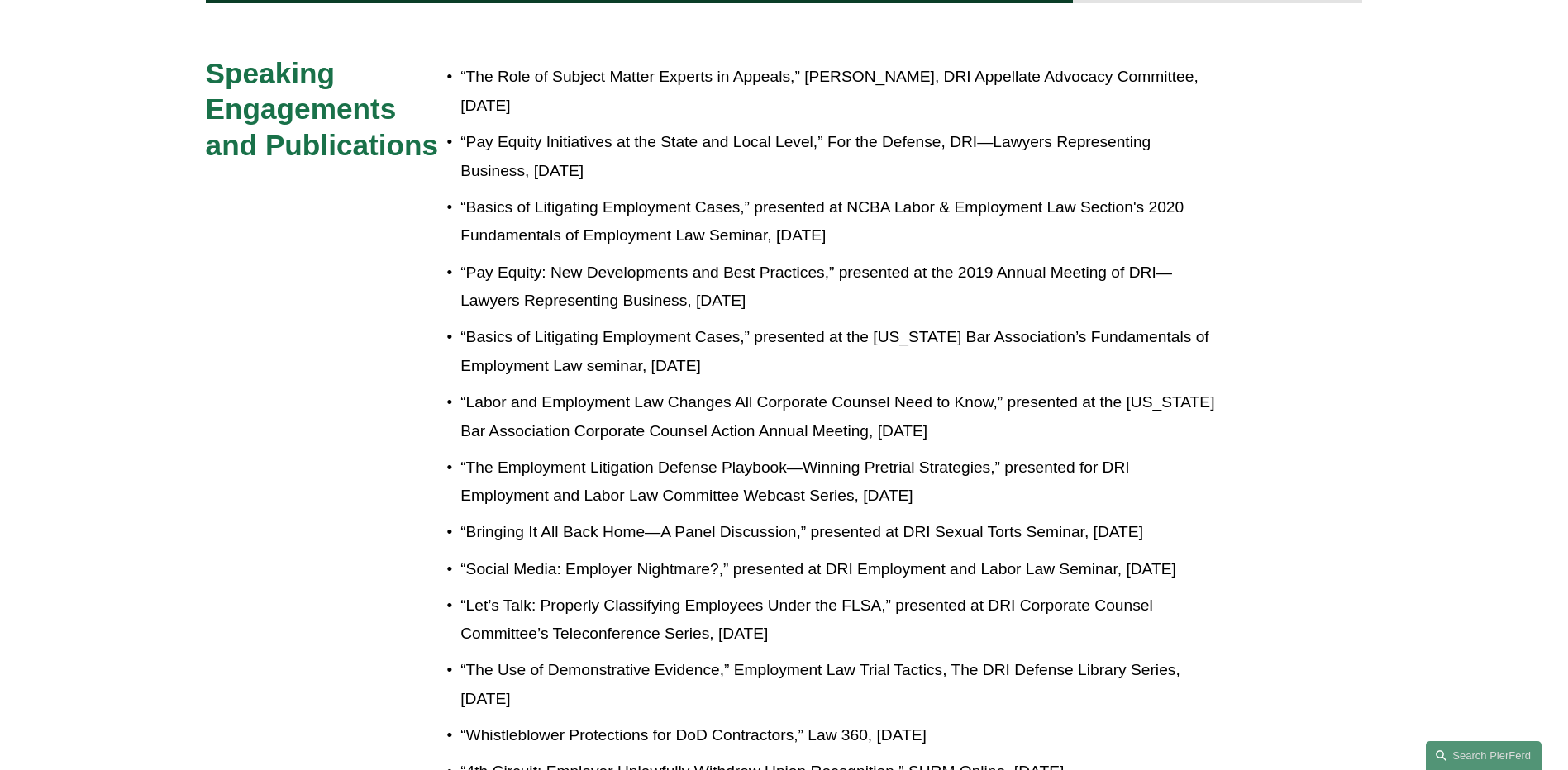
scroll to position [421, 0]
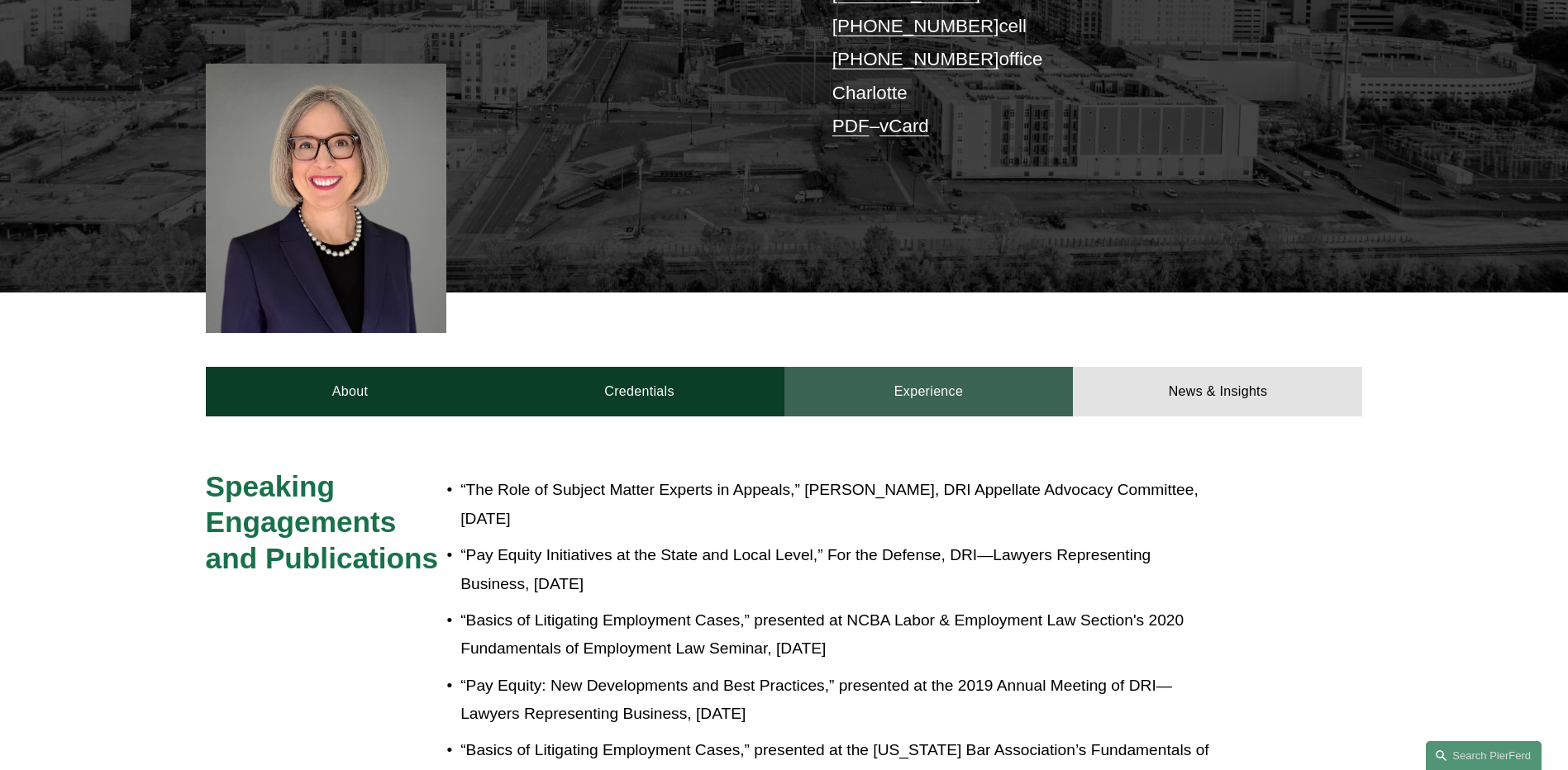
click at [967, 373] on link "Experience" at bounding box center [928, 392] width 289 height 50
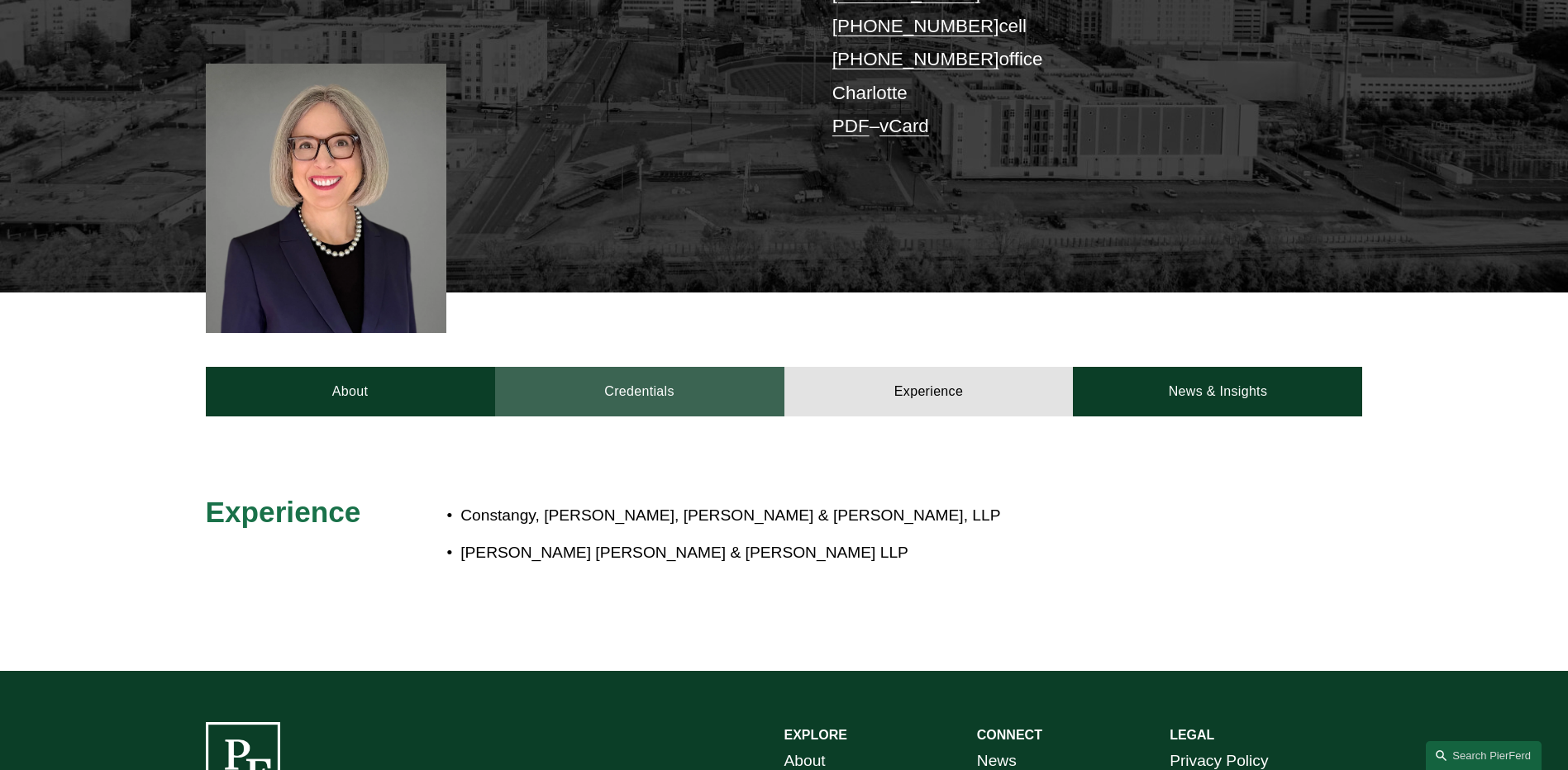
click at [603, 367] on link "Credentials" at bounding box center [640, 392] width 289 height 50
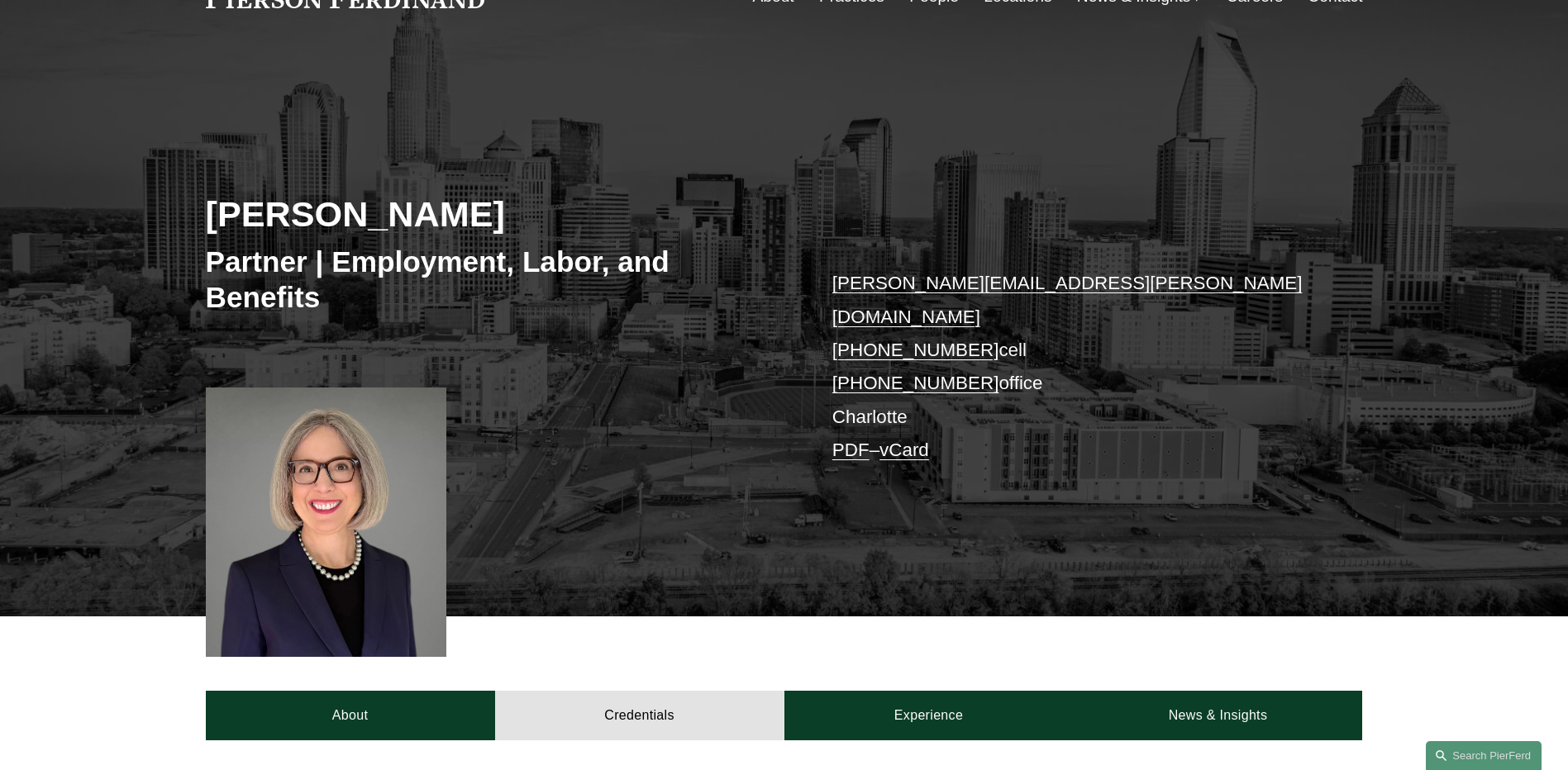
scroll to position [90, 0]
